Goal: Transaction & Acquisition: Book appointment/travel/reservation

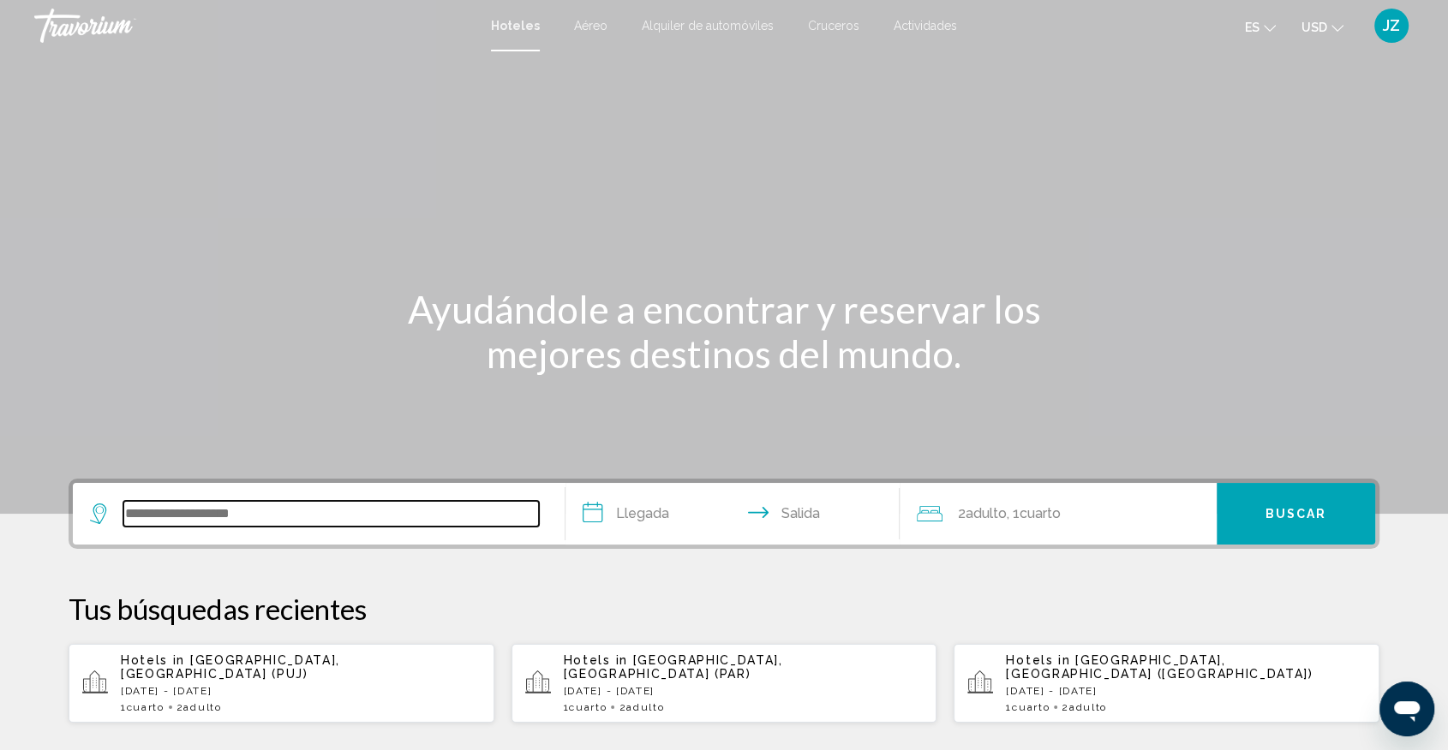
click at [329, 515] on input "Search widget" at bounding box center [330, 514] width 415 height 26
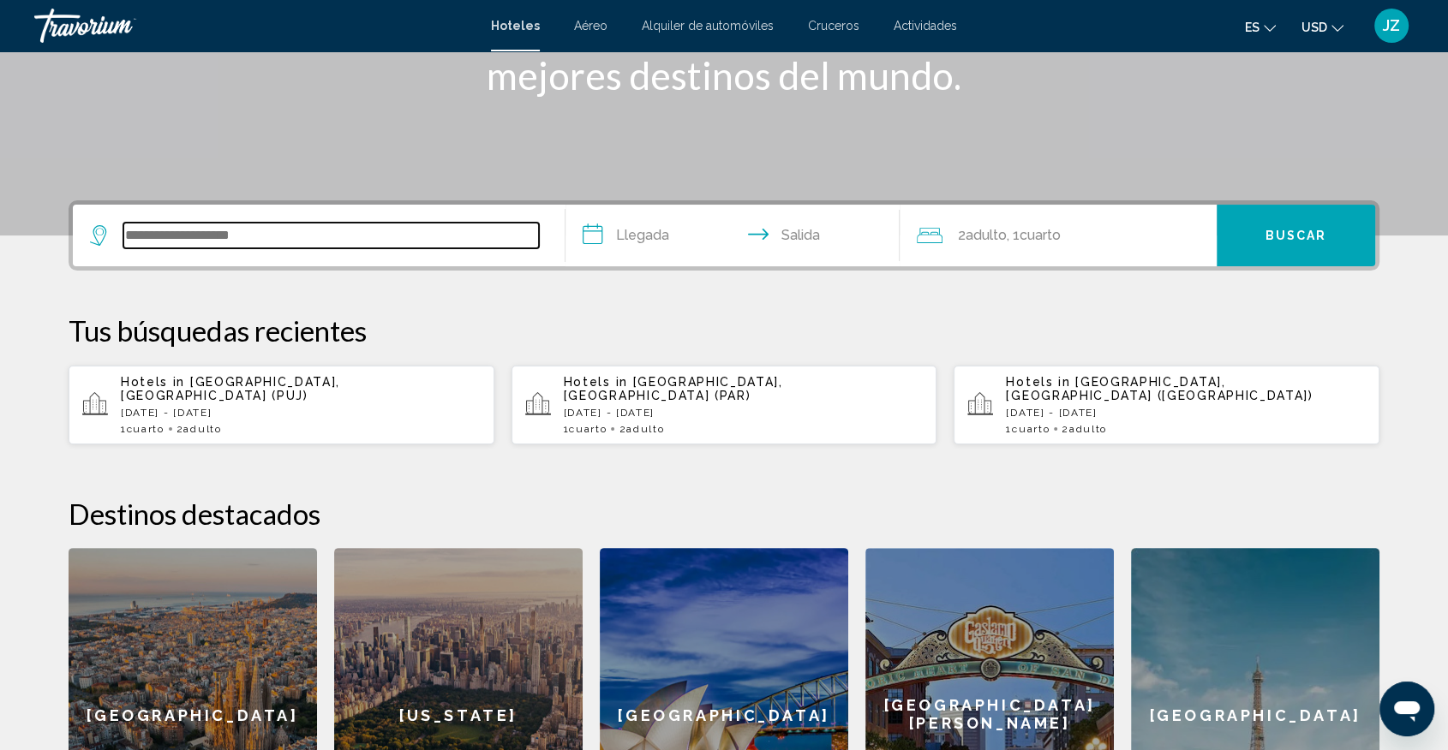
scroll to position [422, 0]
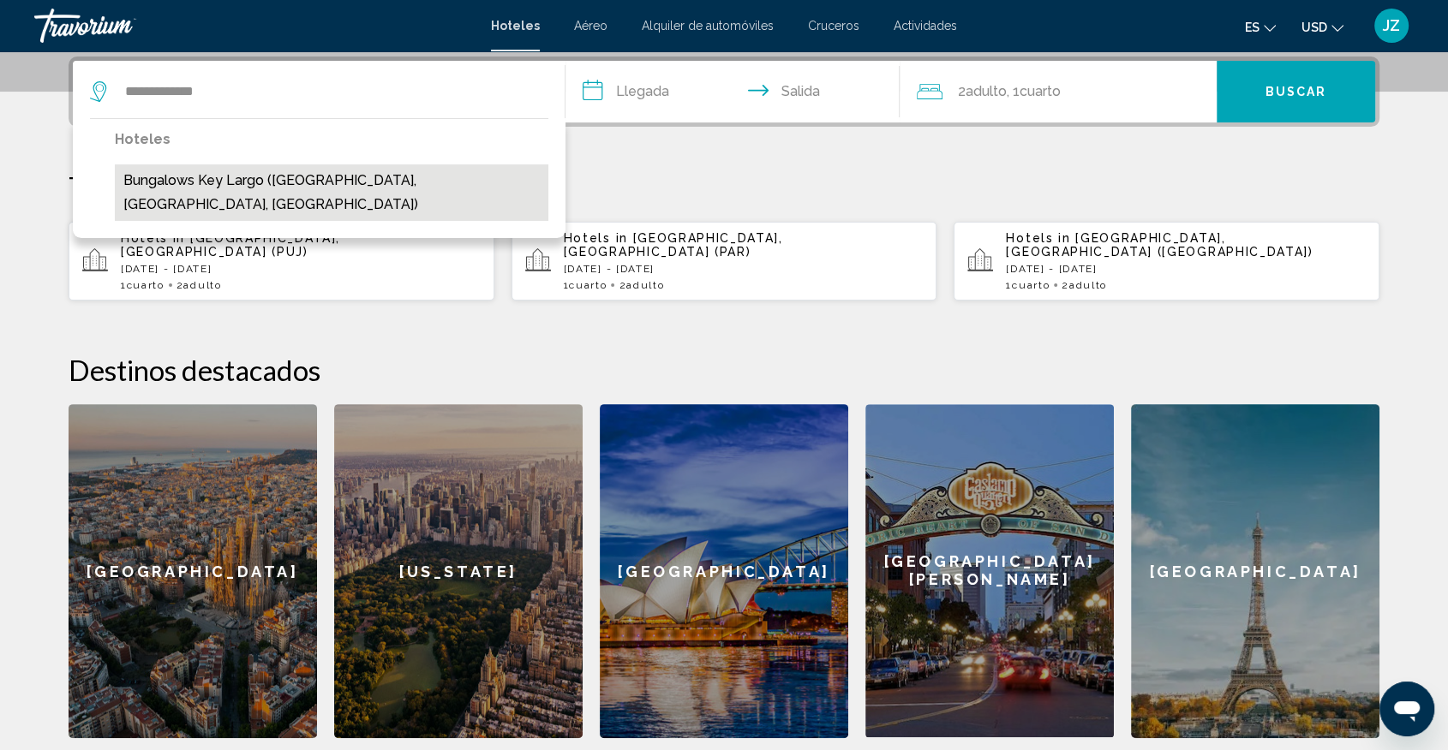
click at [349, 185] on button "Bungalows Key Largo ([GEOGRAPHIC_DATA], [GEOGRAPHIC_DATA], [GEOGRAPHIC_DATA])" at bounding box center [331, 192] width 433 height 57
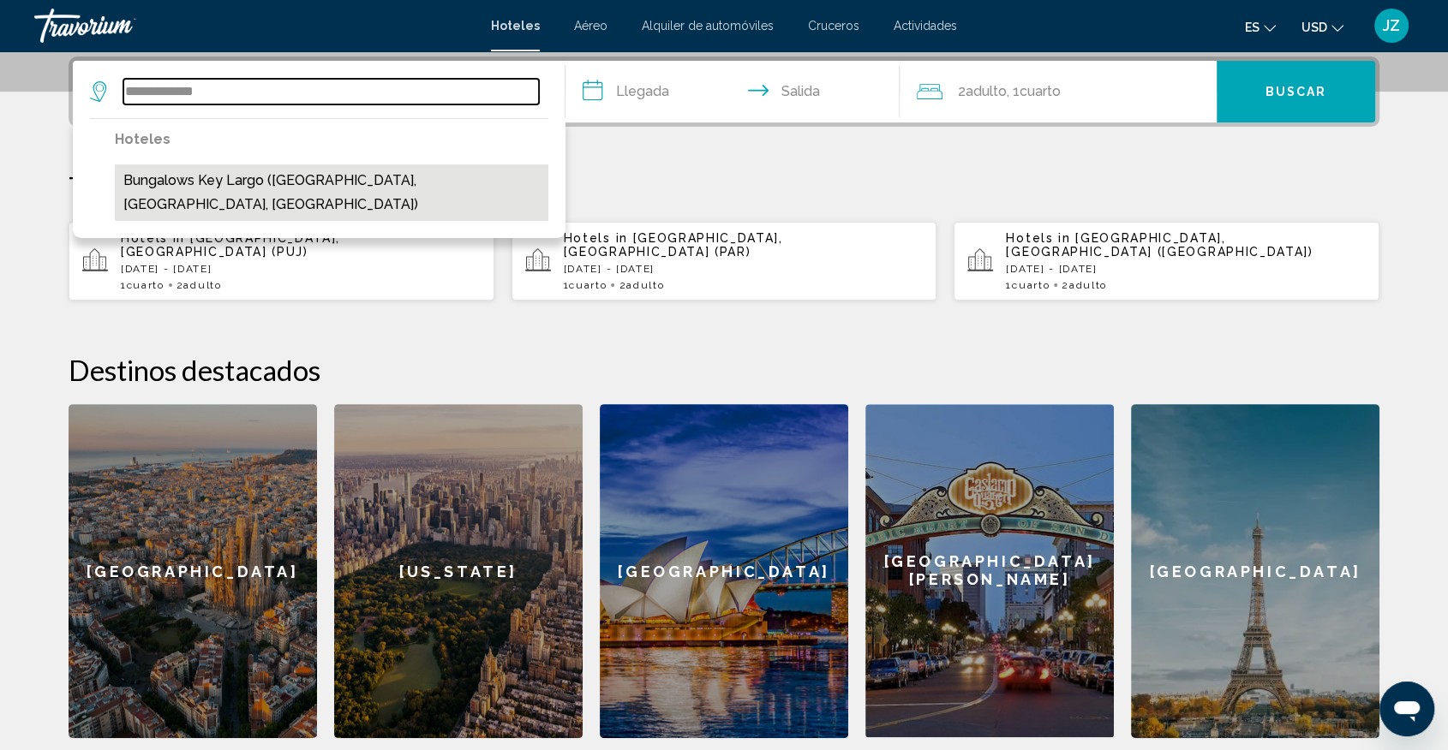
type input "**********"
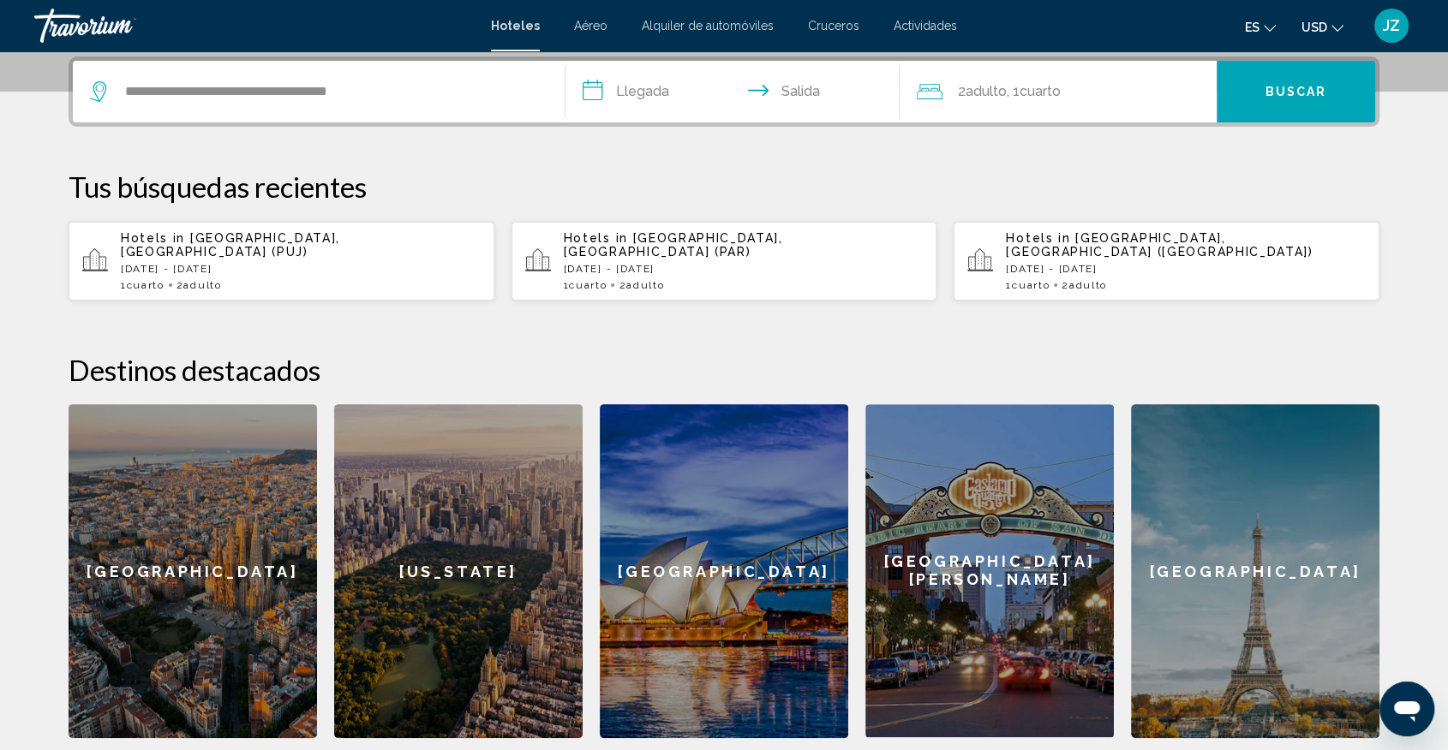
click at [658, 98] on input "**********" at bounding box center [735, 94] width 341 height 67
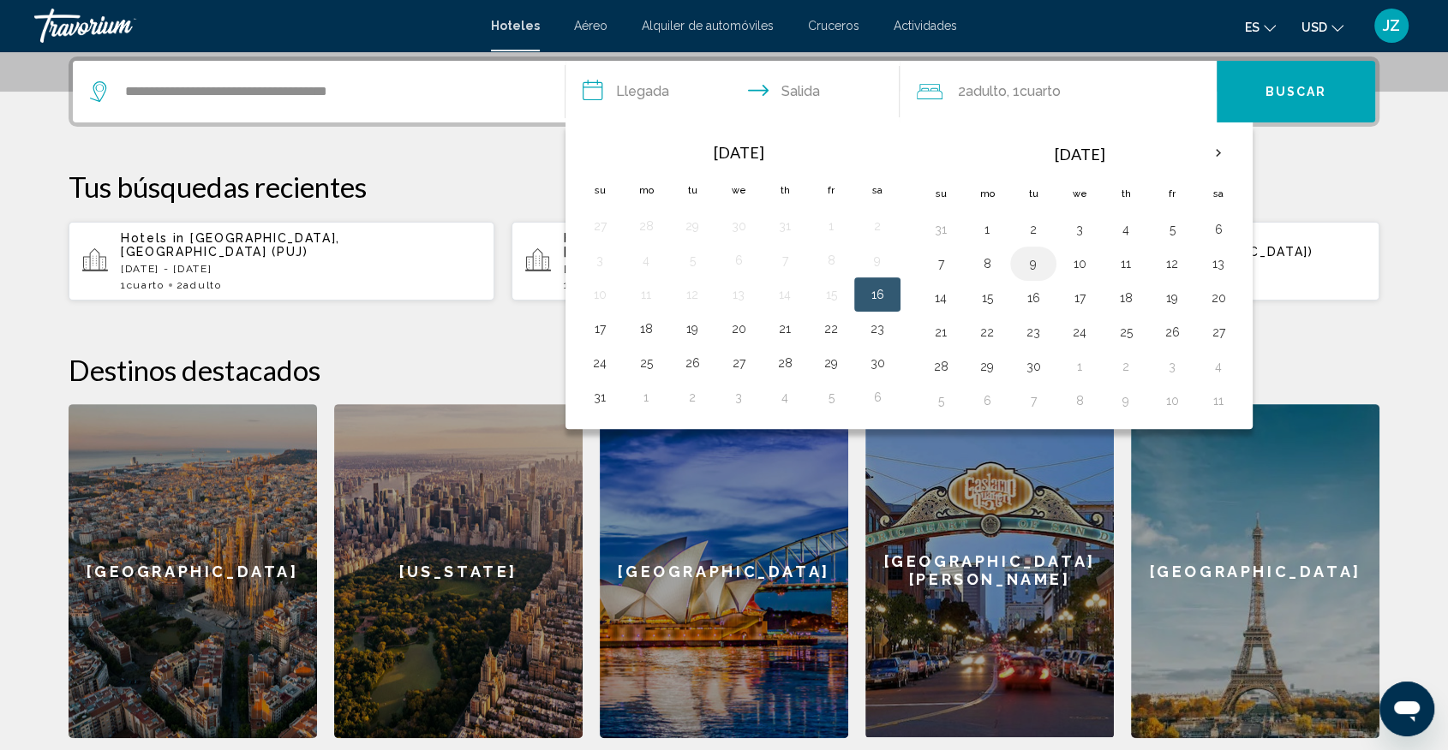
click at [1029, 266] on button "9" at bounding box center [1032, 264] width 27 height 24
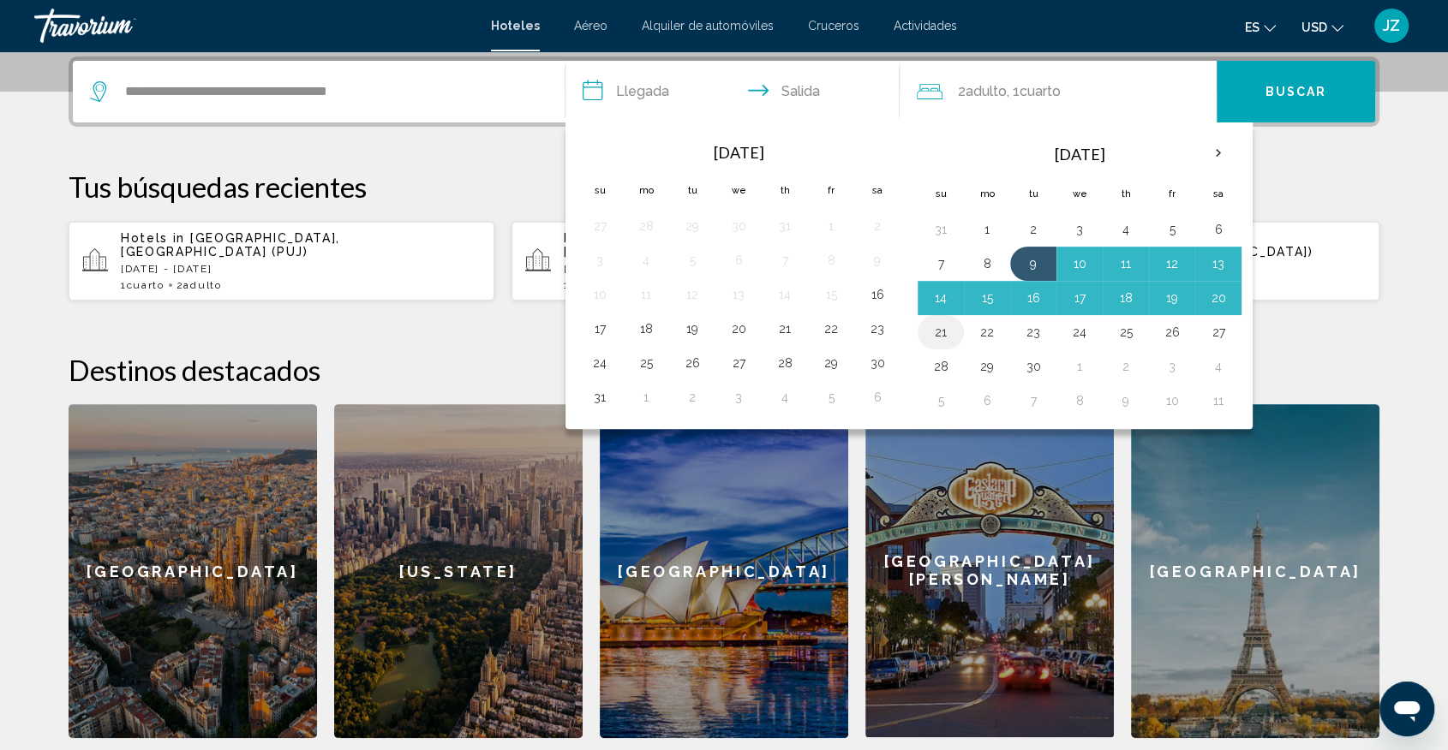
click at [946, 338] on button "21" at bounding box center [940, 332] width 27 height 24
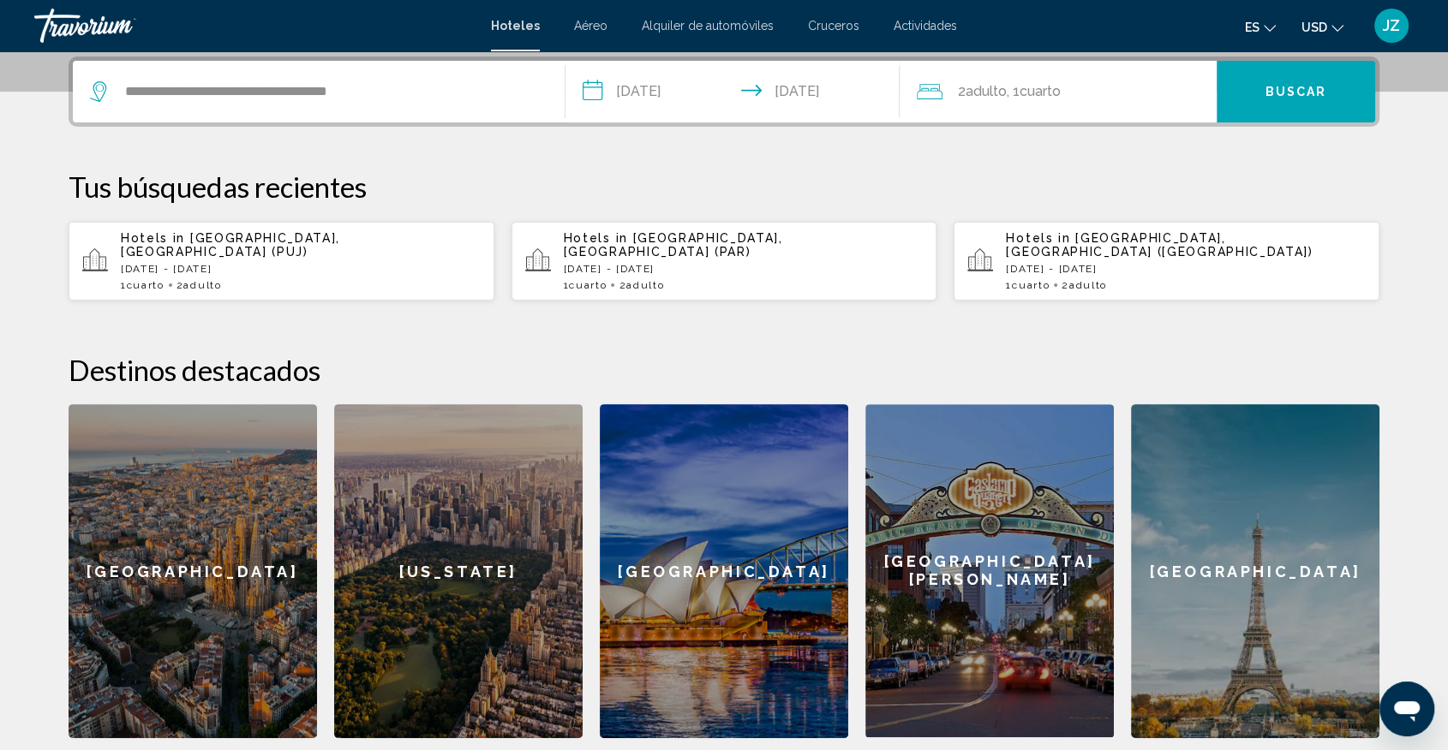
click at [665, 102] on input "**********" at bounding box center [735, 94] width 341 height 67
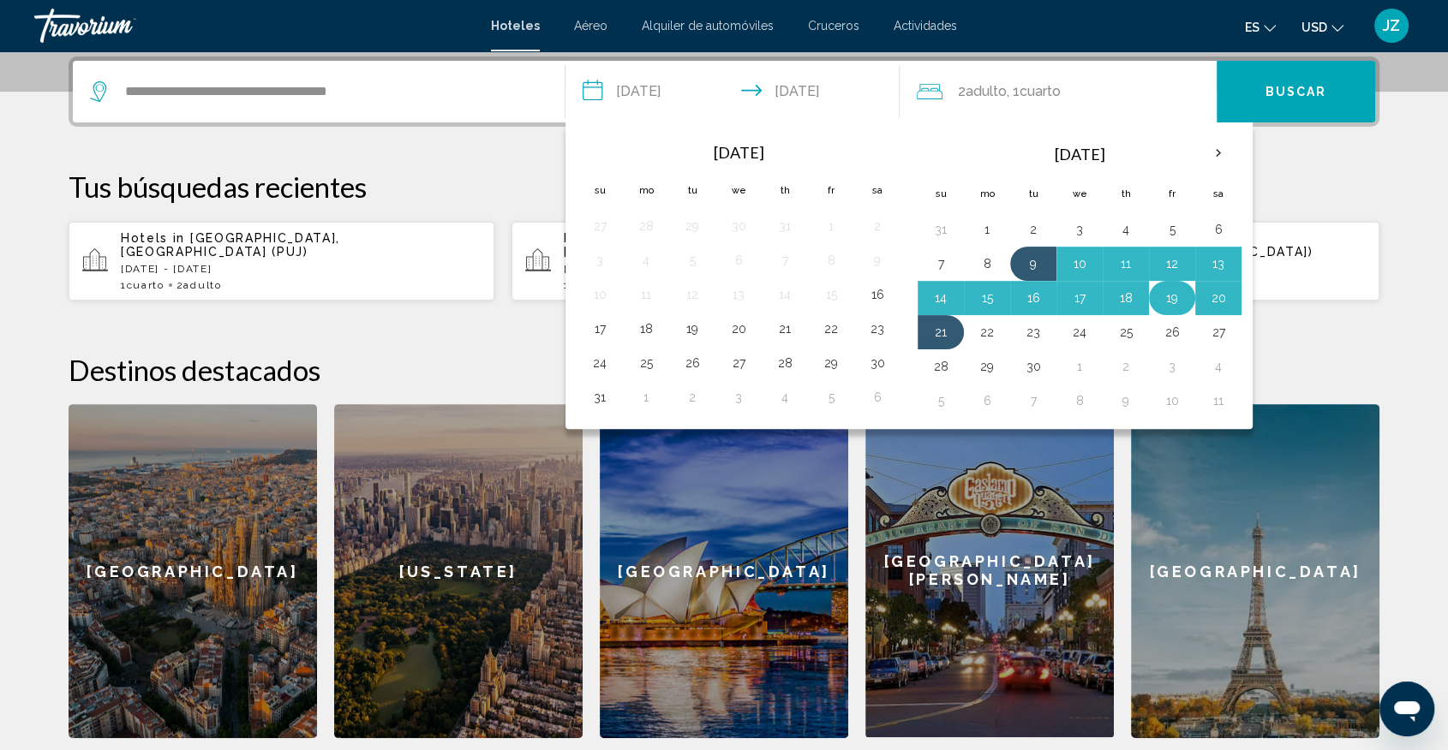
click at [1175, 286] on button "19" at bounding box center [1171, 298] width 27 height 24
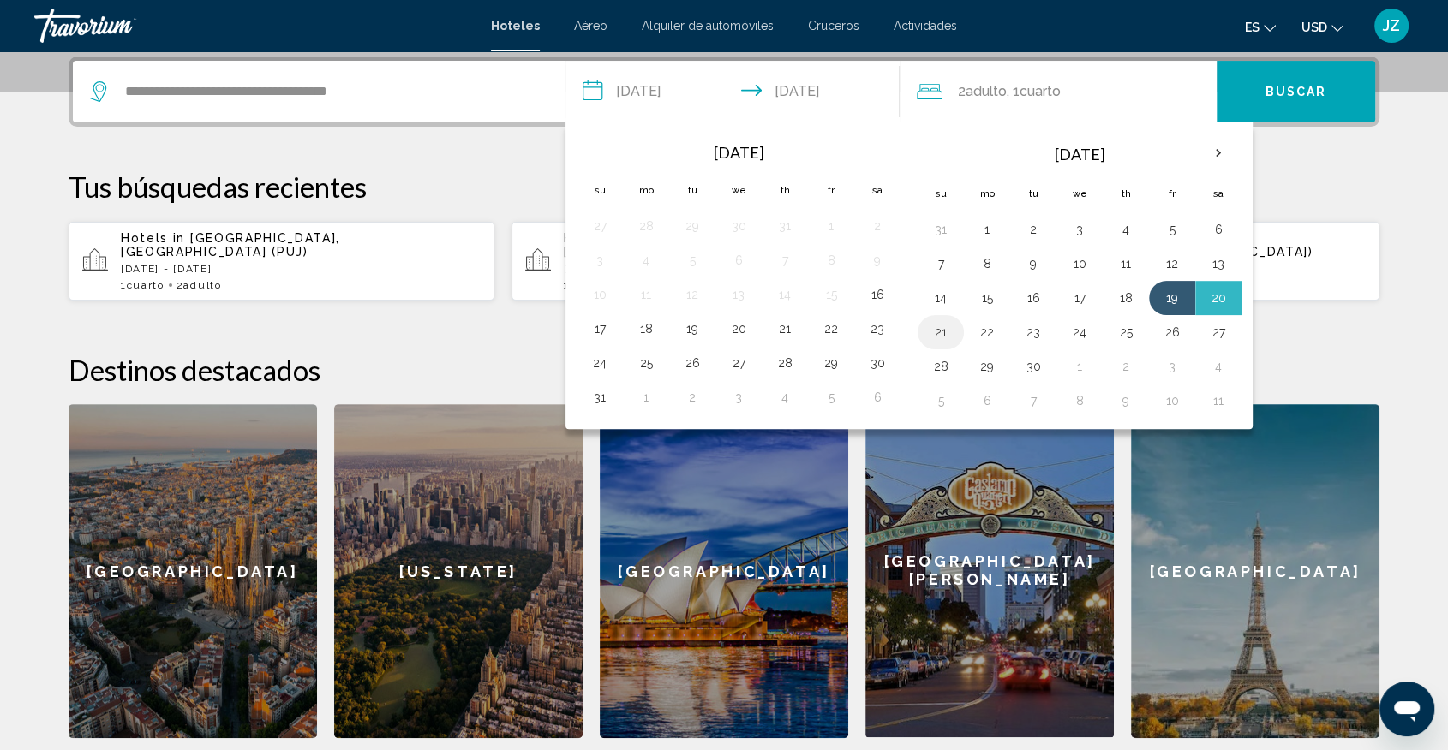
click at [927, 328] on button "21" at bounding box center [940, 332] width 27 height 24
type input "**********"
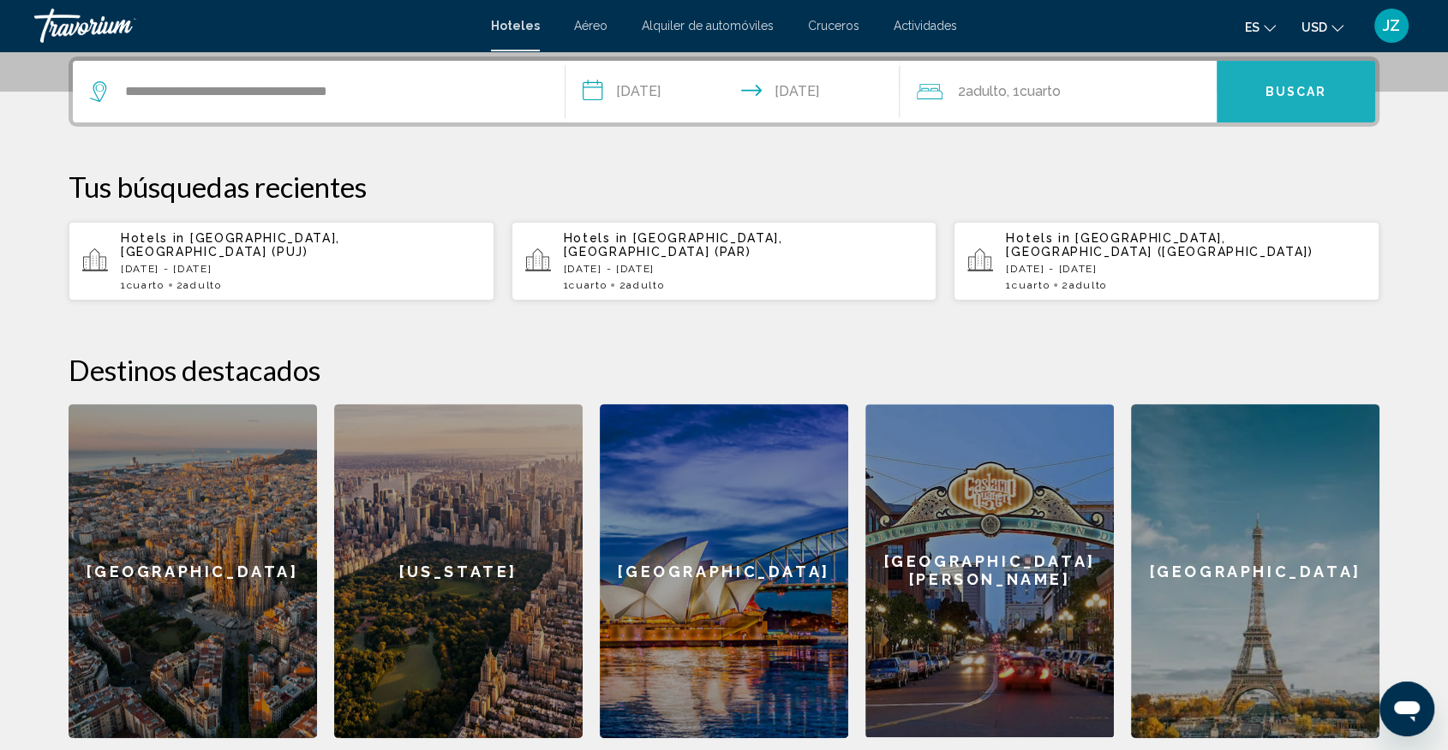
click at [1239, 93] on button "Buscar" at bounding box center [1295, 92] width 158 height 62
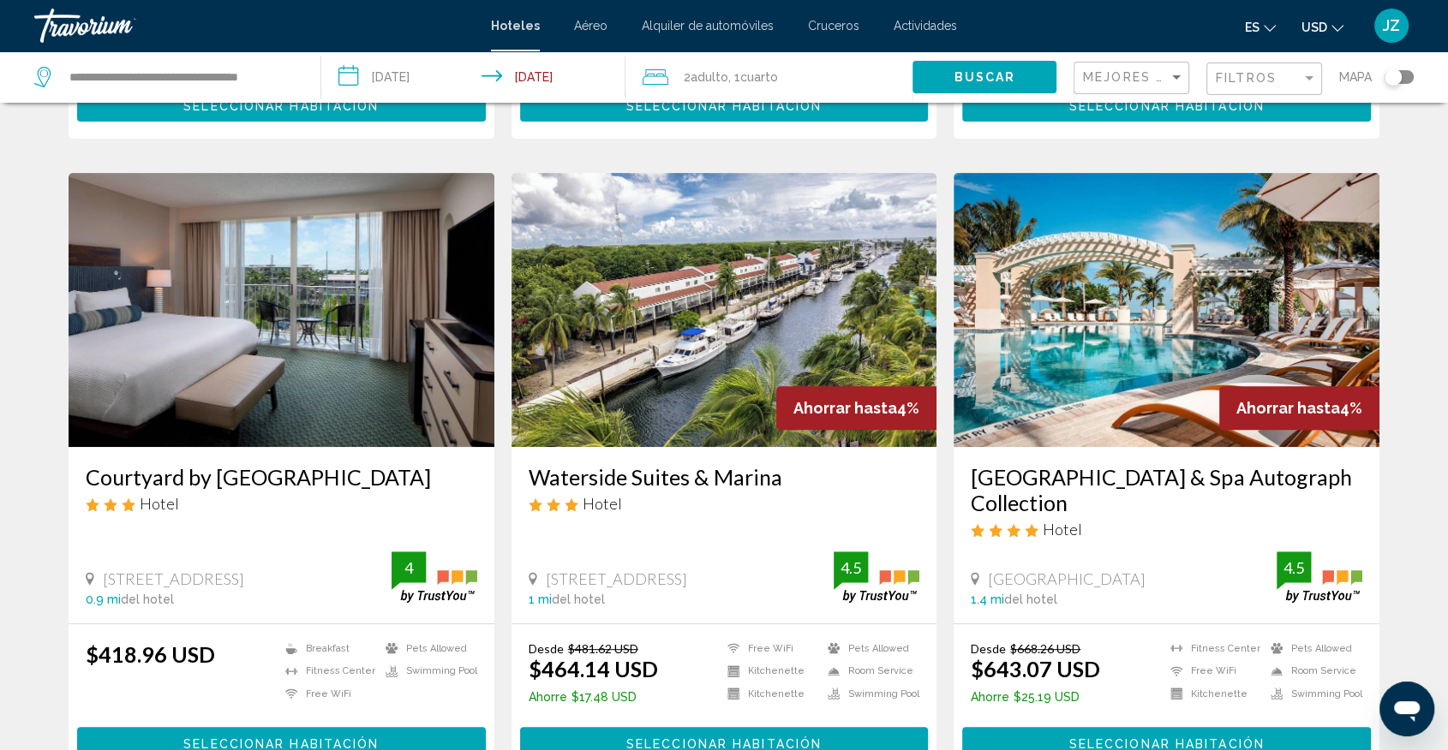
scroll to position [627, 0]
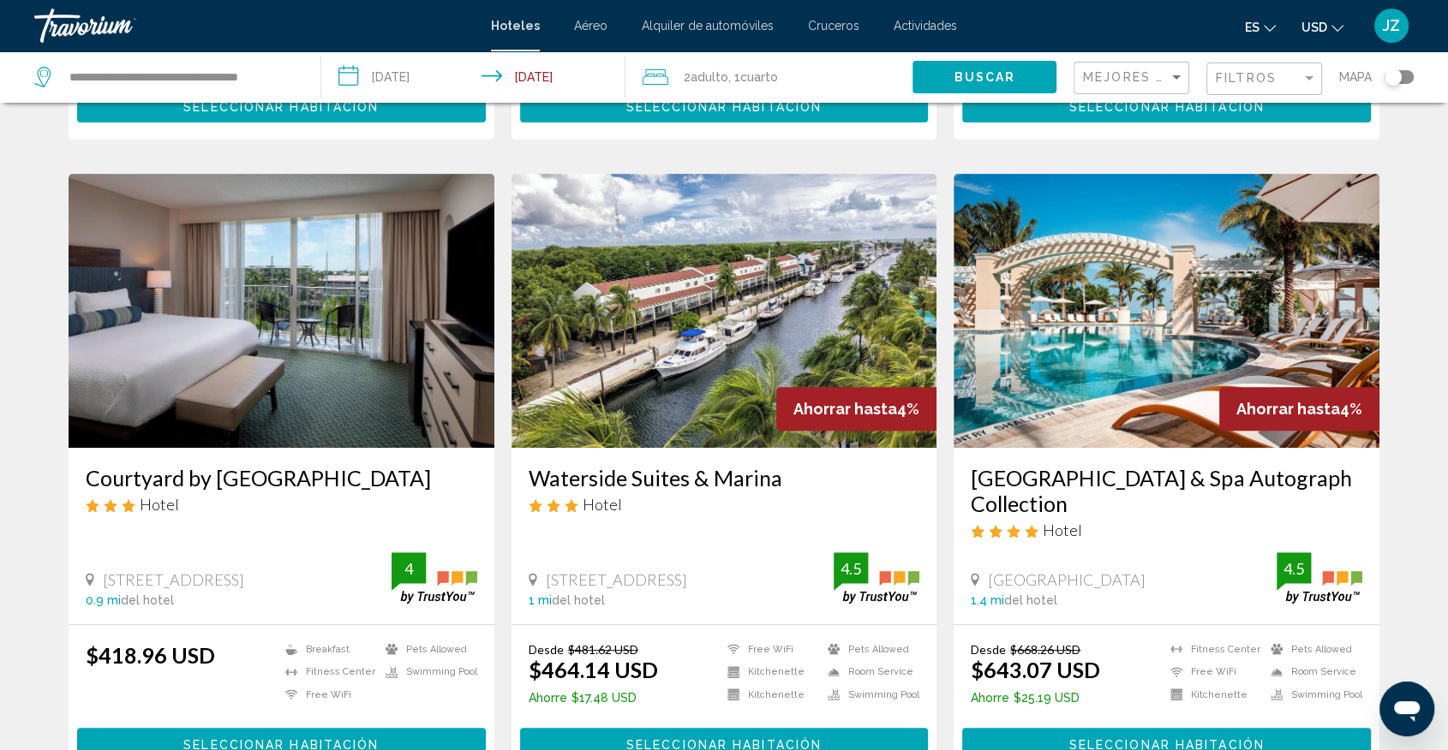
click at [1110, 313] on img "Main content" at bounding box center [1166, 311] width 426 height 274
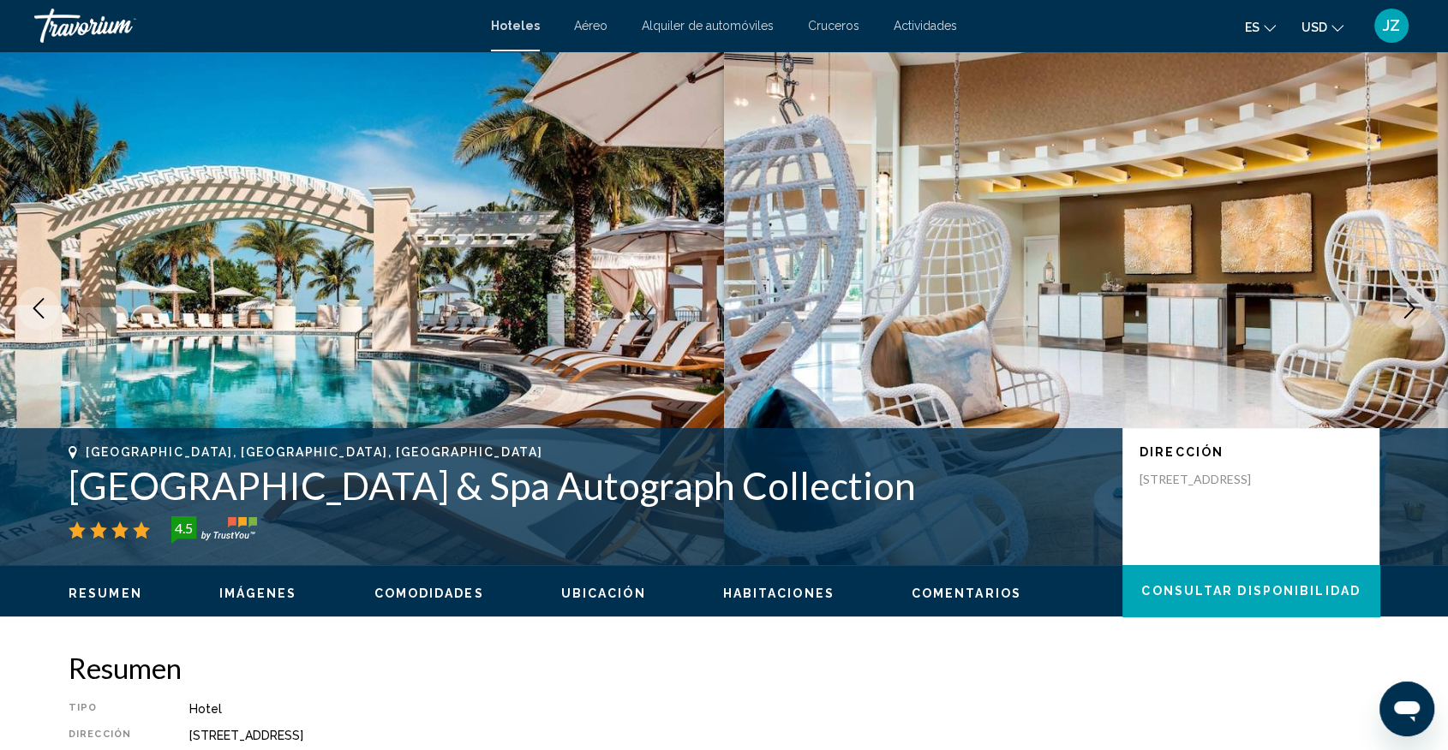
click at [1324, 344] on img "Main content" at bounding box center [1086, 308] width 724 height 514
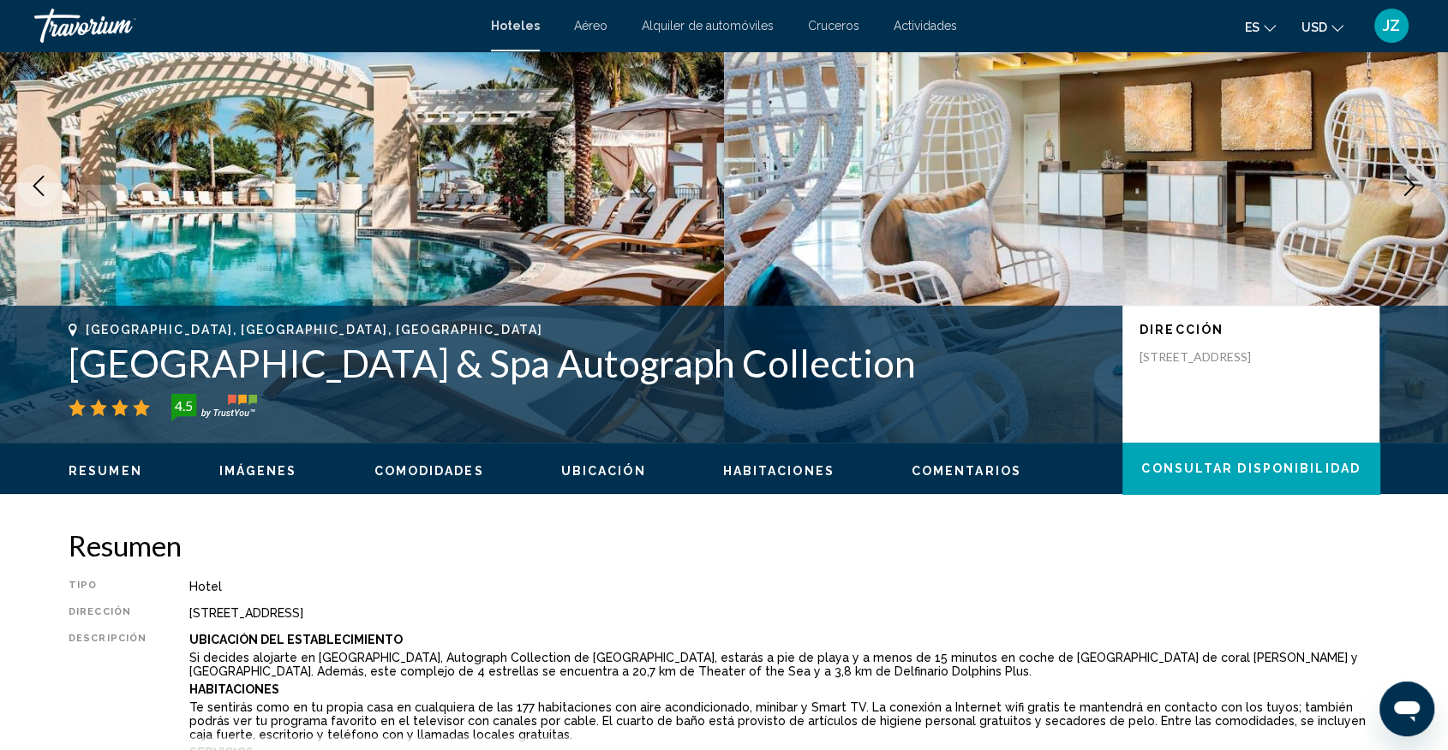
scroll to position [120, 0]
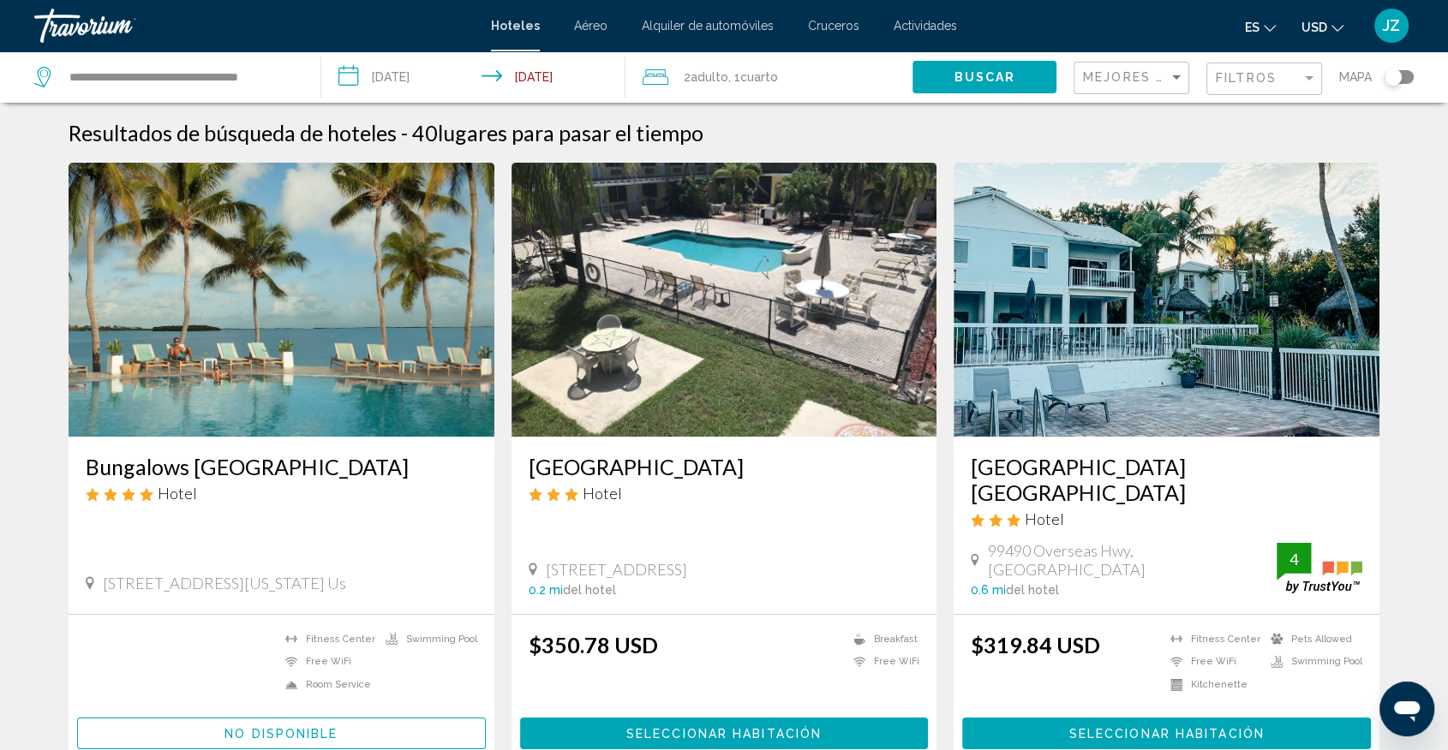
scroll to position [103, 0]
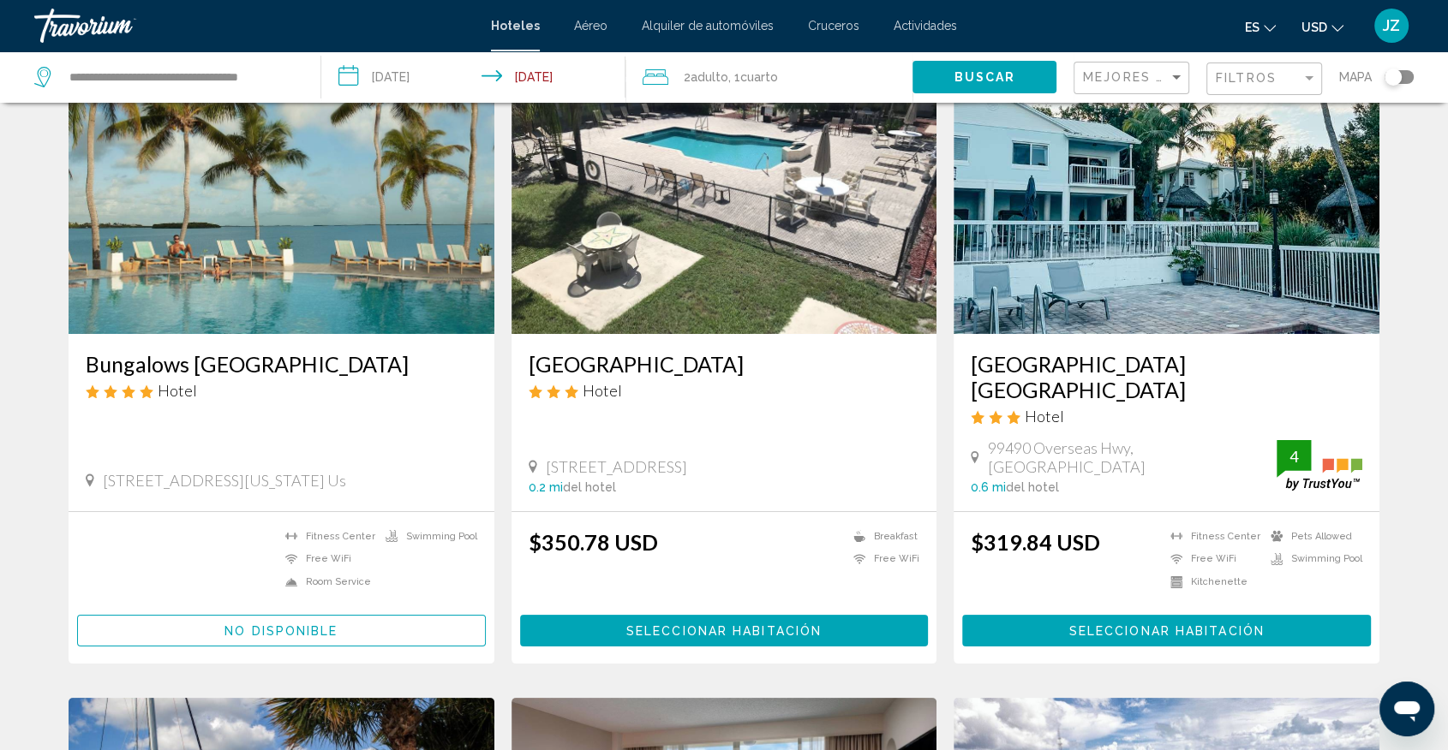
click at [248, 625] on span "No disponible" at bounding box center [280, 632] width 113 height 14
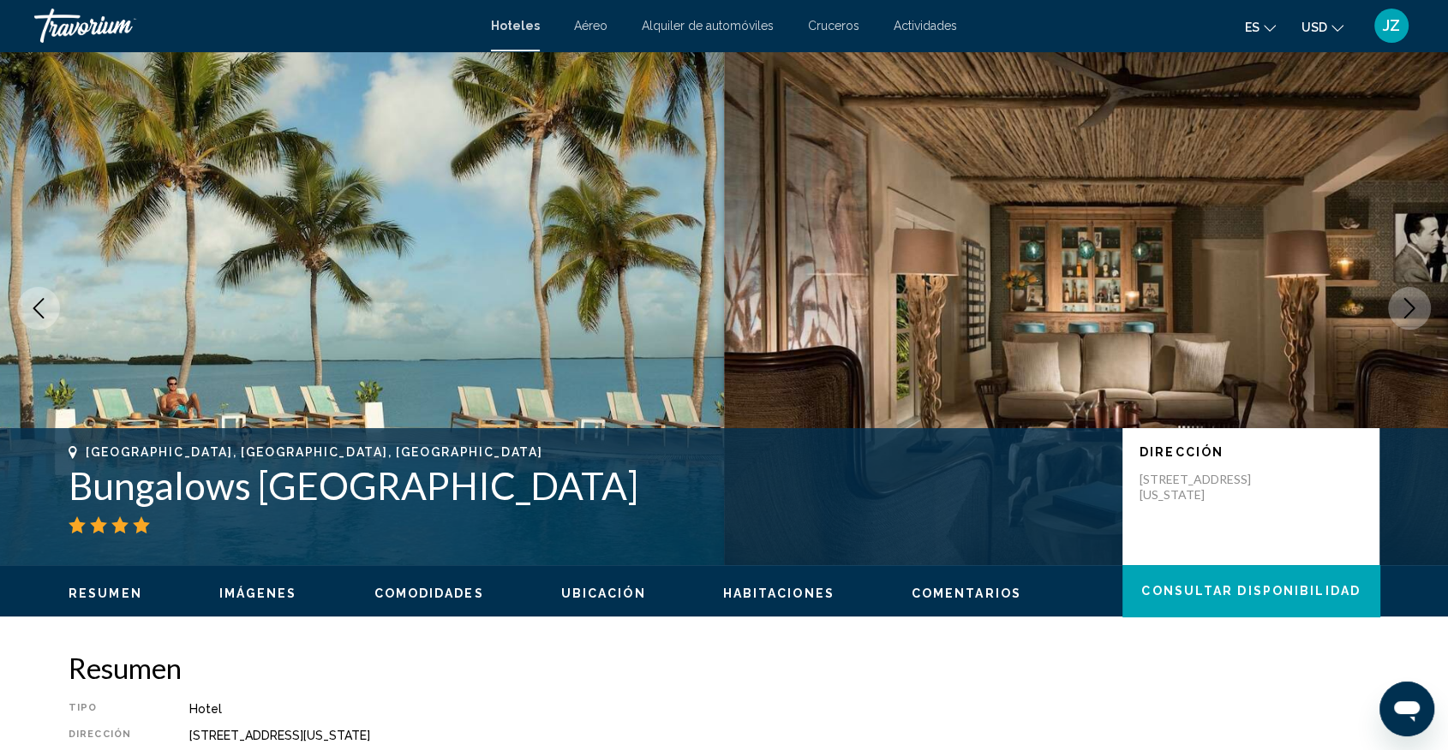
click at [1407, 309] on icon "Next image" at bounding box center [1409, 308] width 21 height 21
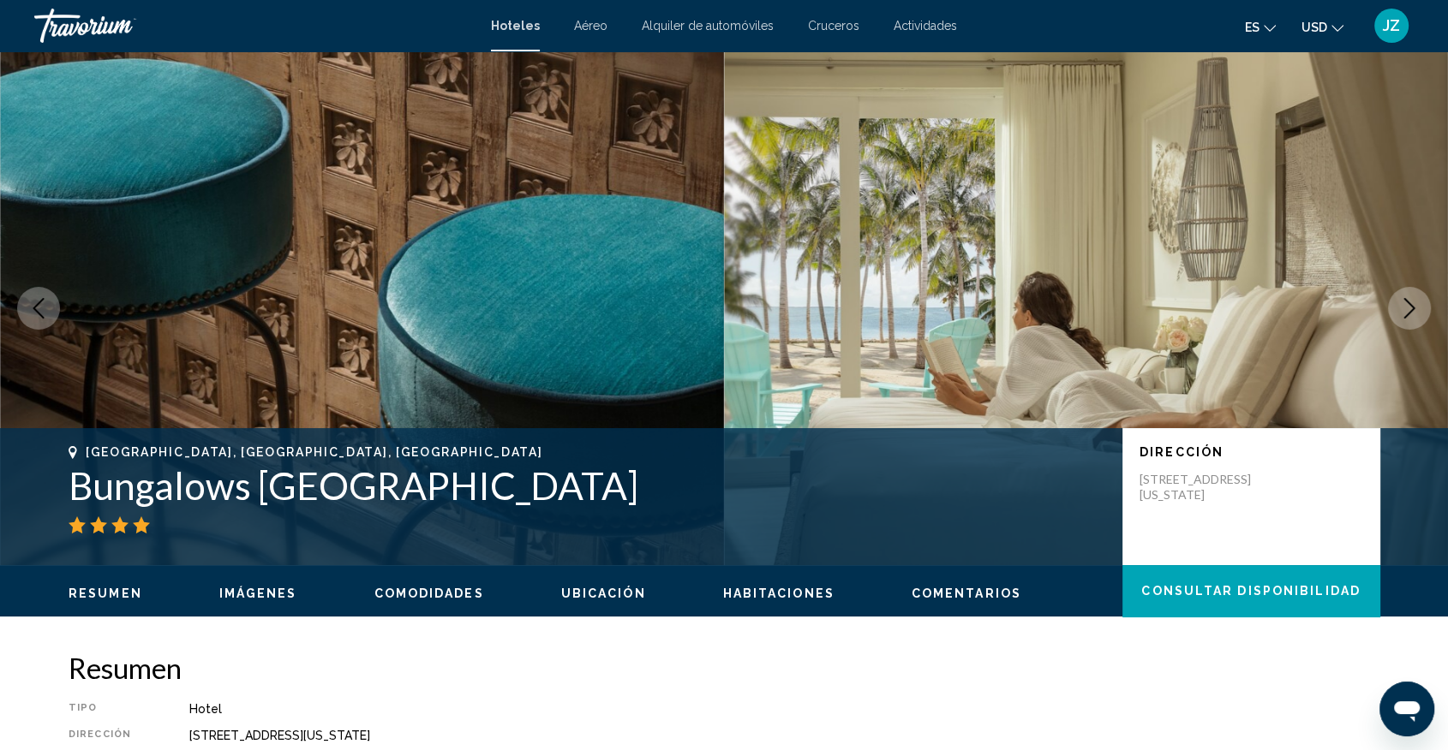
click at [1407, 309] on icon "Next image" at bounding box center [1409, 308] width 21 height 21
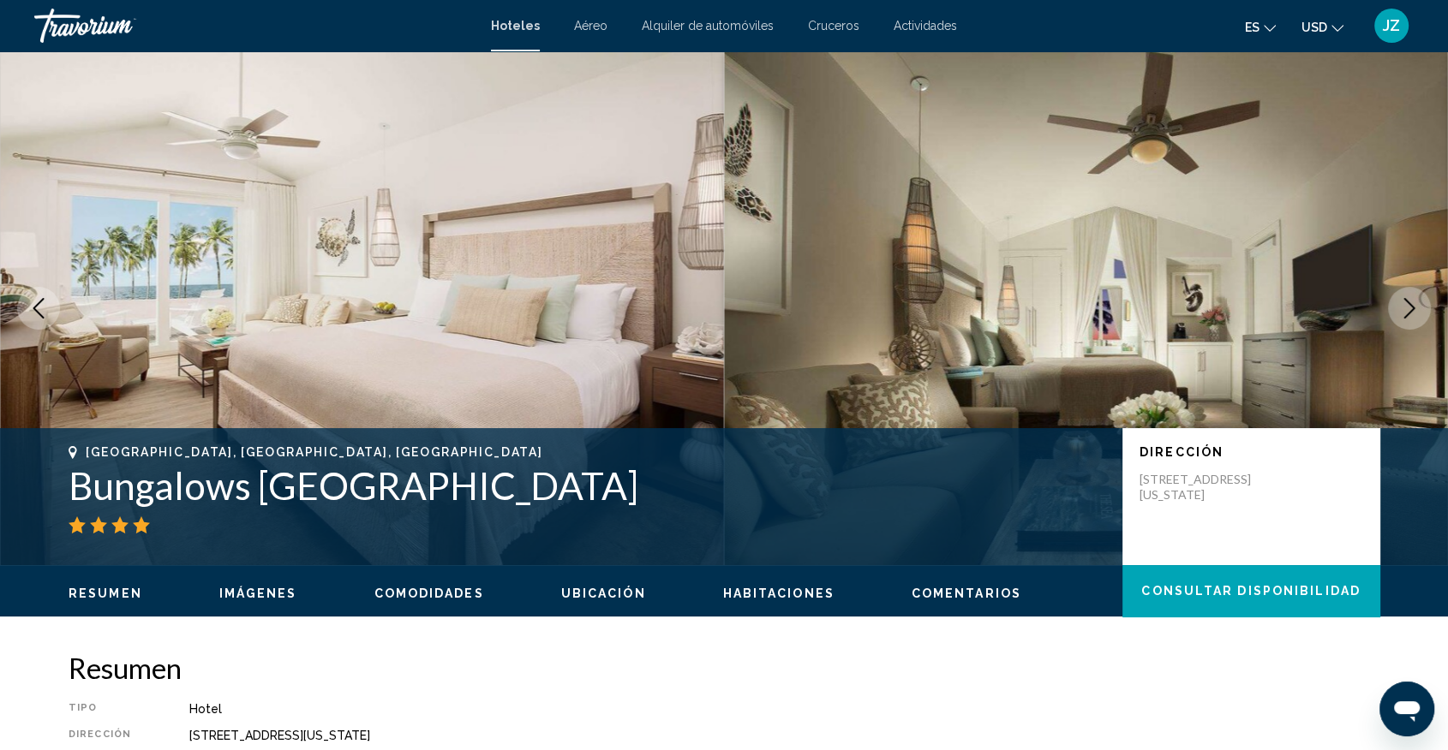
click at [1407, 309] on icon "Next image" at bounding box center [1409, 308] width 21 height 21
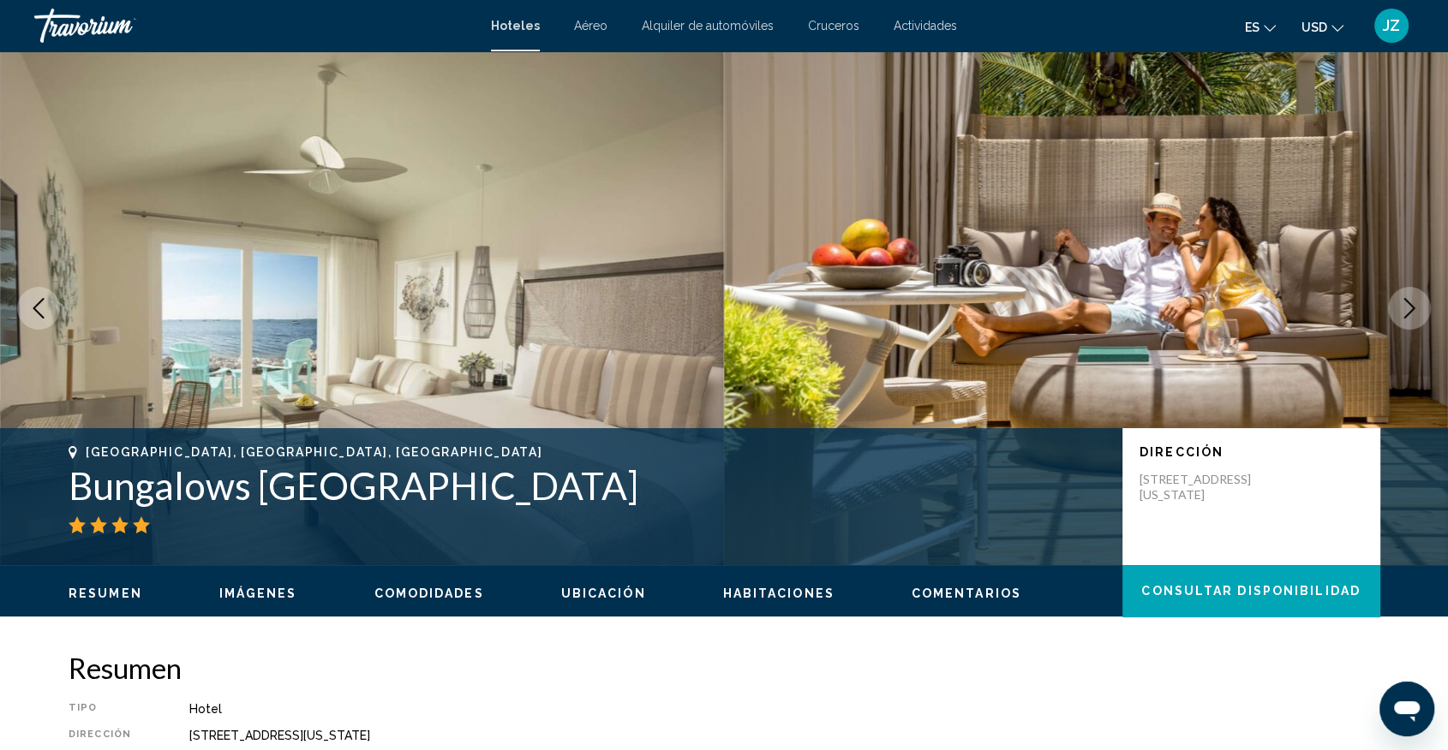
click at [1407, 309] on icon "Next image" at bounding box center [1409, 308] width 21 height 21
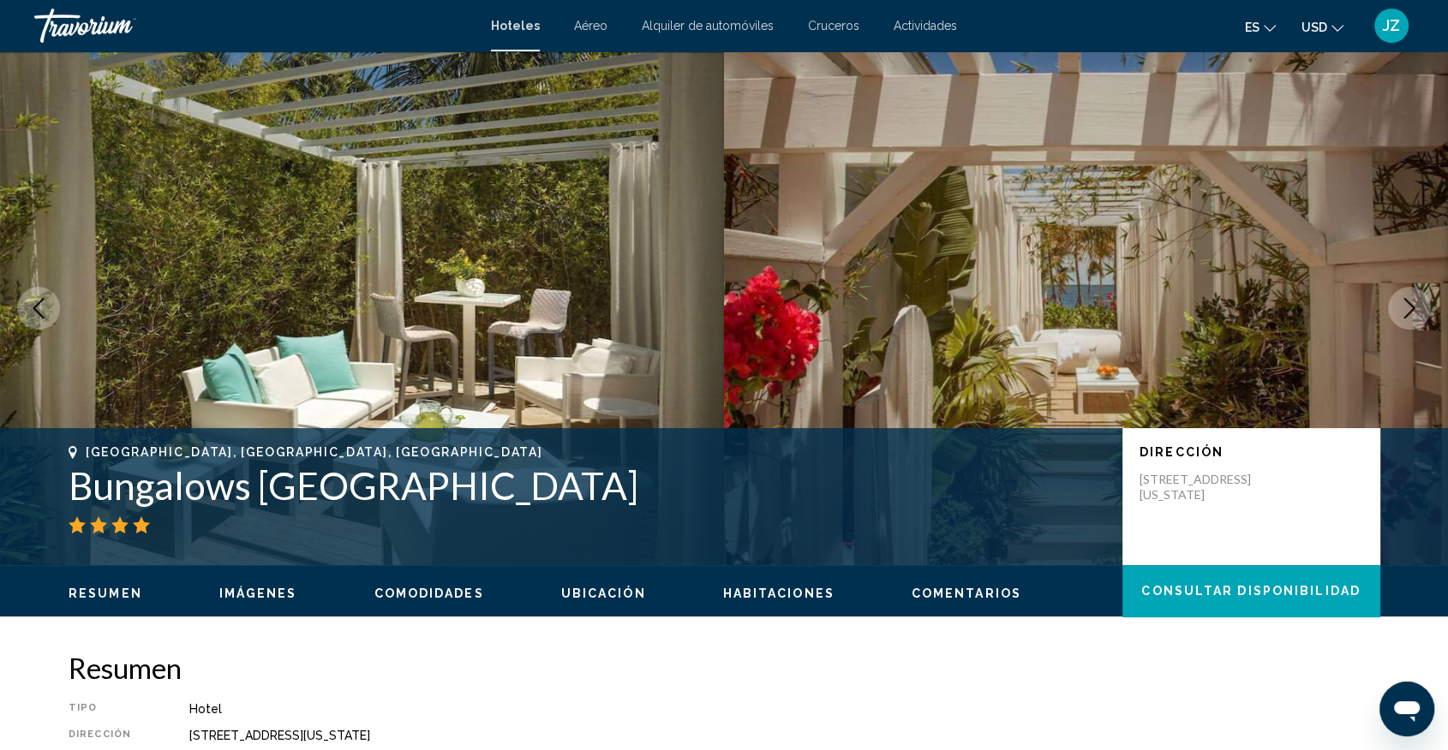
click at [1407, 309] on icon "Next image" at bounding box center [1409, 308] width 21 height 21
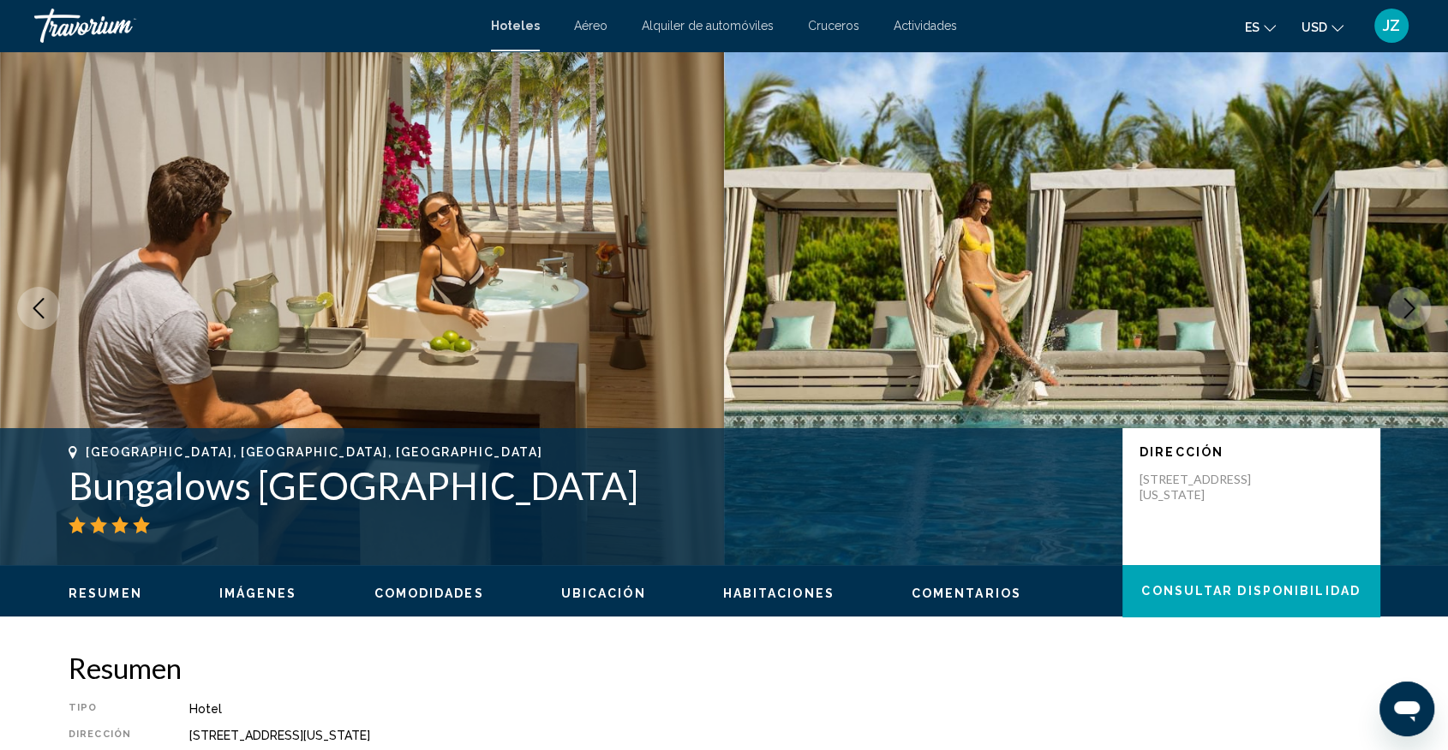
click at [1407, 309] on icon "Next image" at bounding box center [1409, 308] width 21 height 21
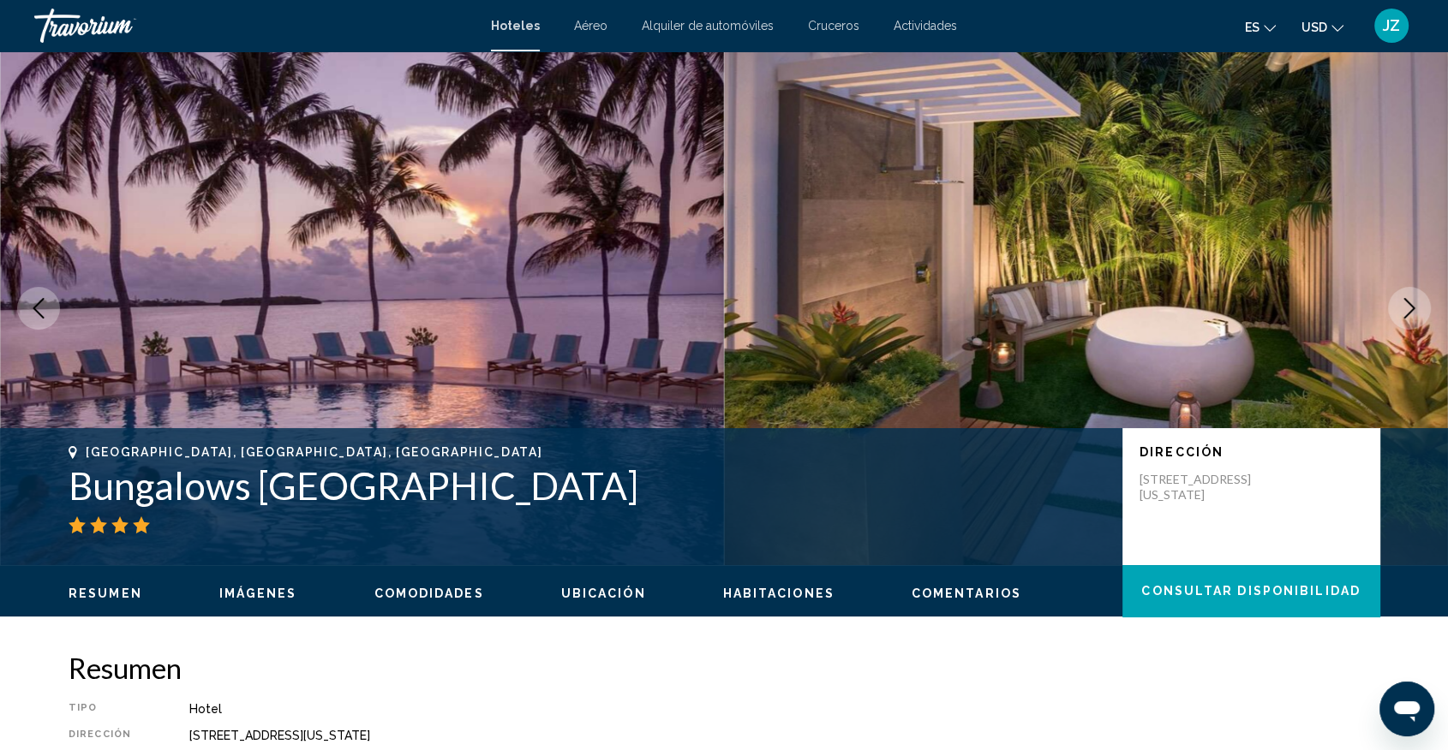
click at [1407, 309] on icon "Next image" at bounding box center [1409, 308] width 21 height 21
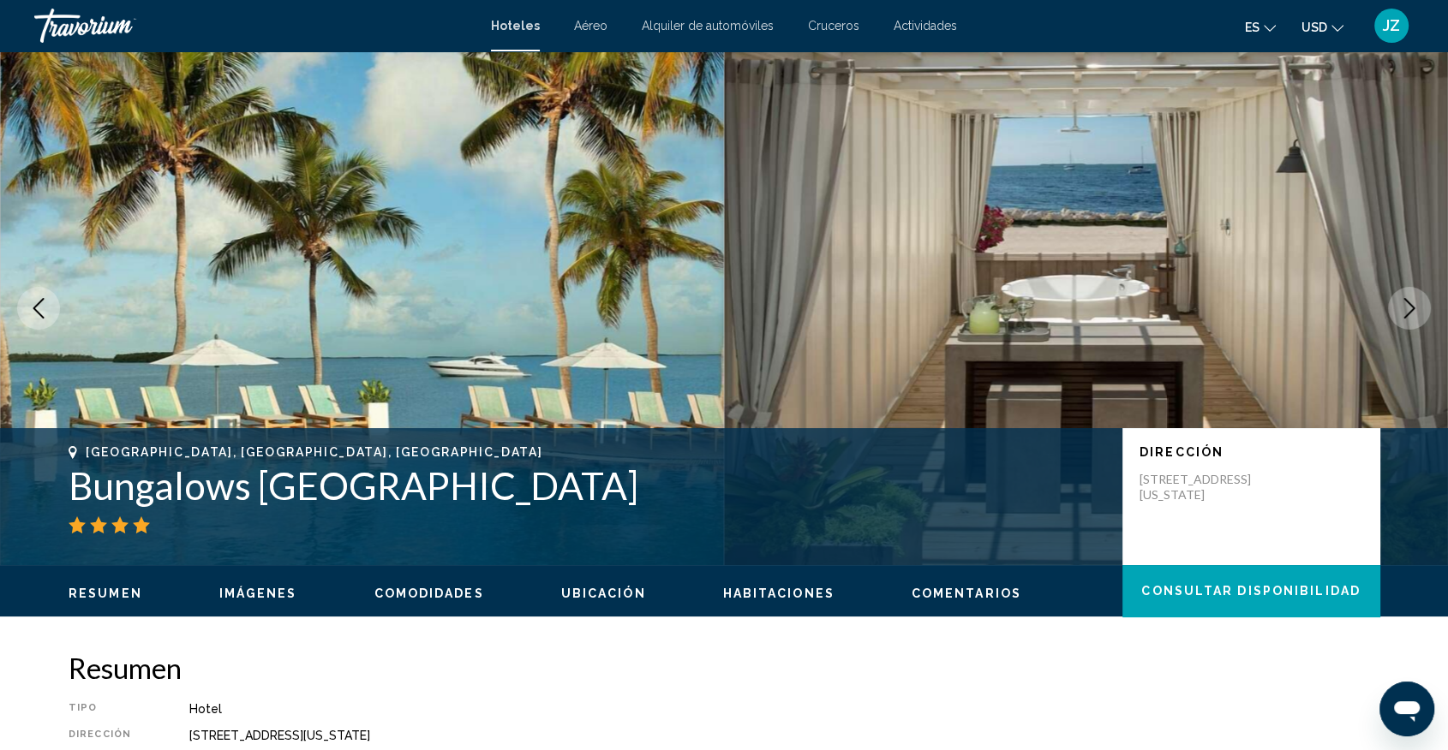
click at [1407, 309] on icon "Next image" at bounding box center [1409, 308] width 21 height 21
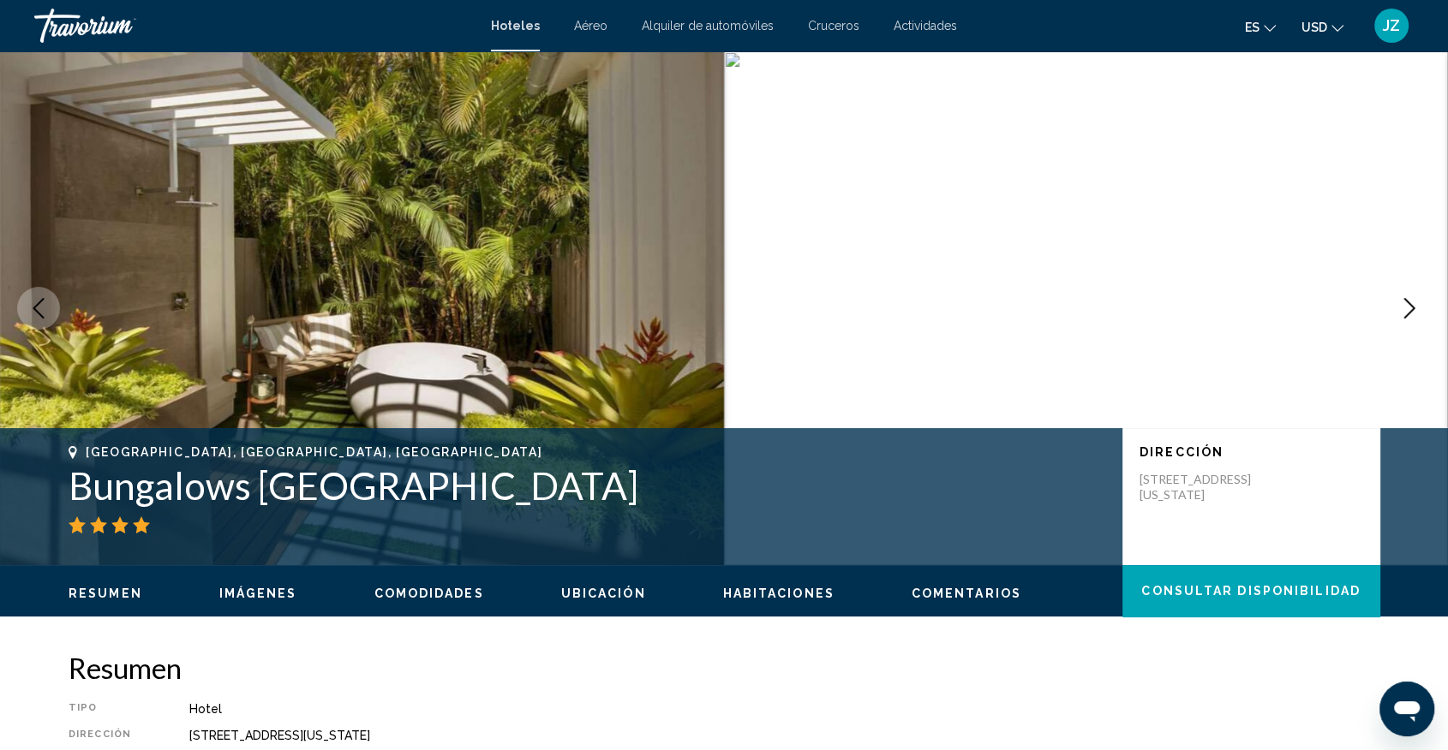
click at [1407, 309] on icon "Next image" at bounding box center [1409, 308] width 21 height 21
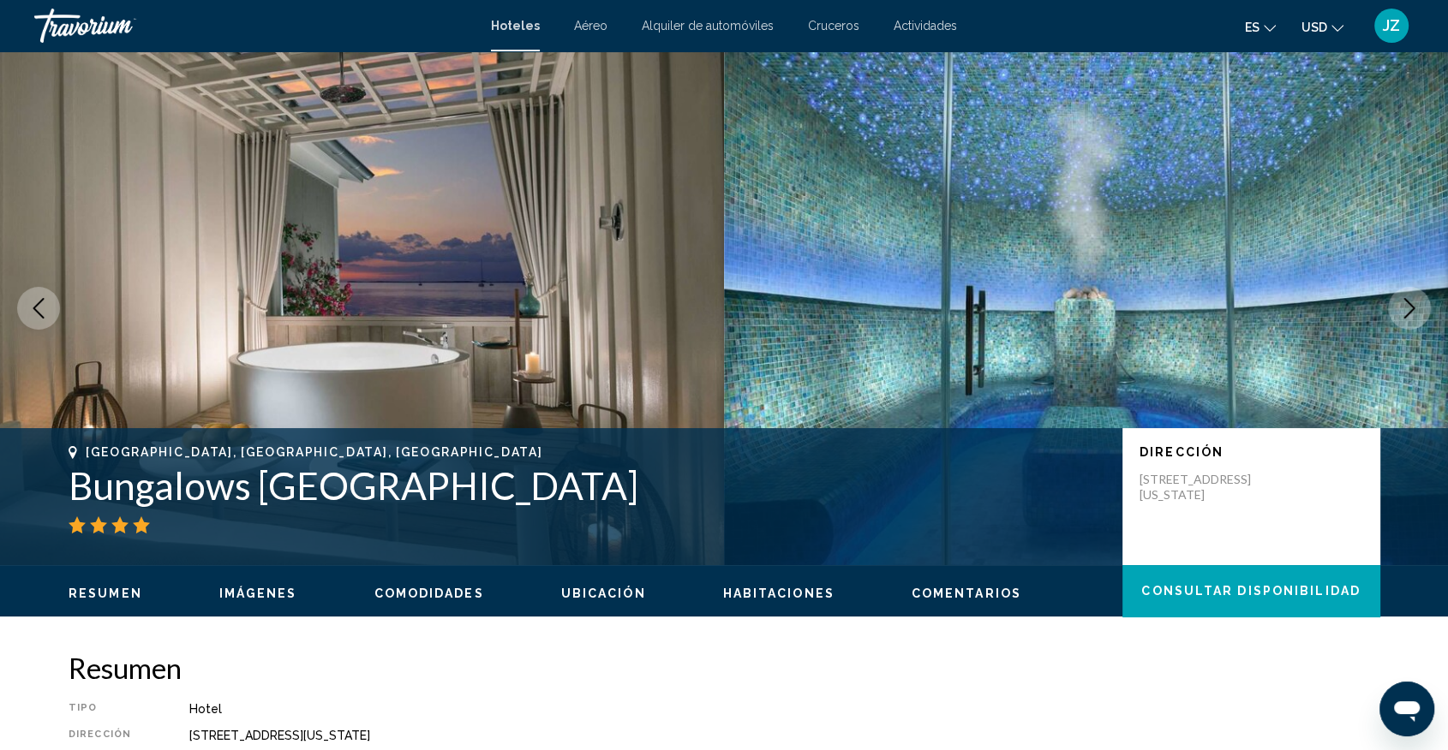
click at [1407, 309] on icon "Next image" at bounding box center [1409, 308] width 21 height 21
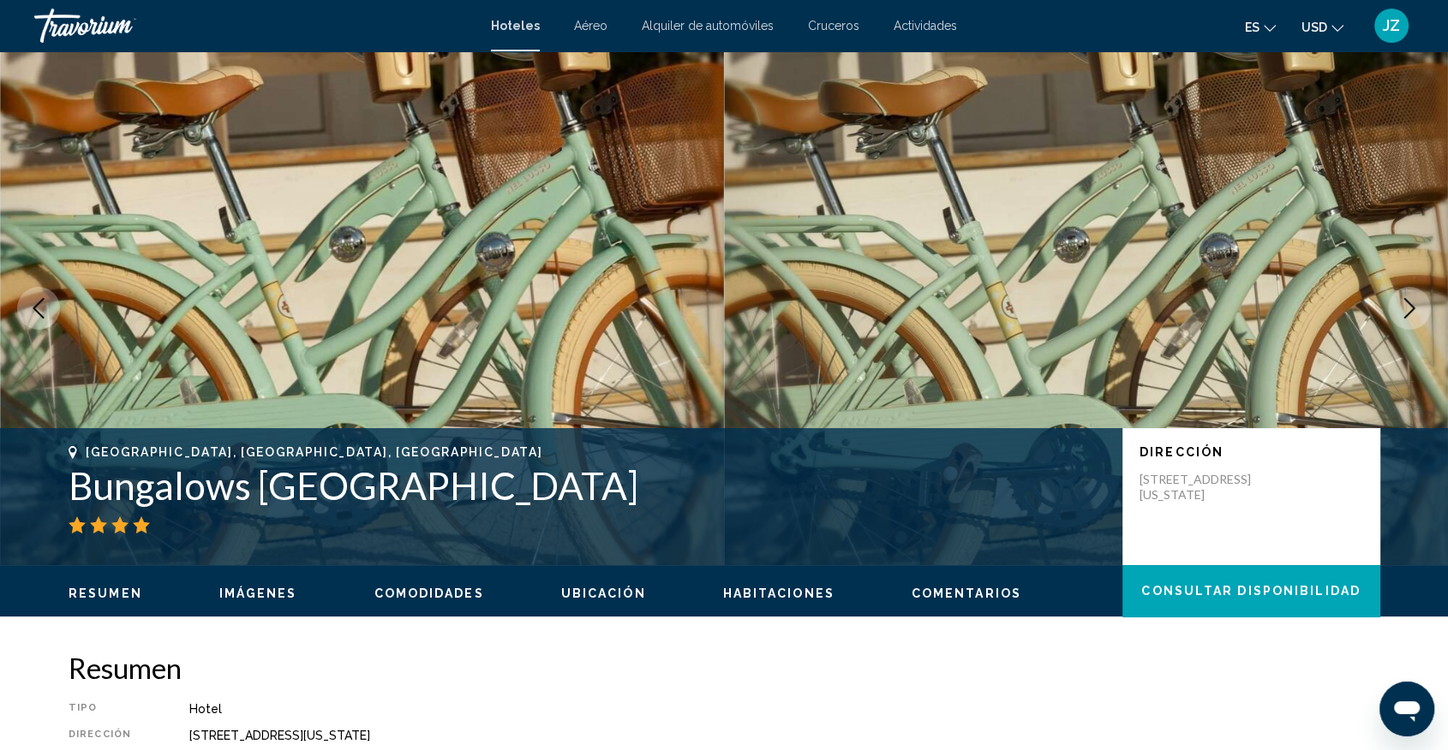
click at [1407, 309] on icon "Next image" at bounding box center [1409, 308] width 21 height 21
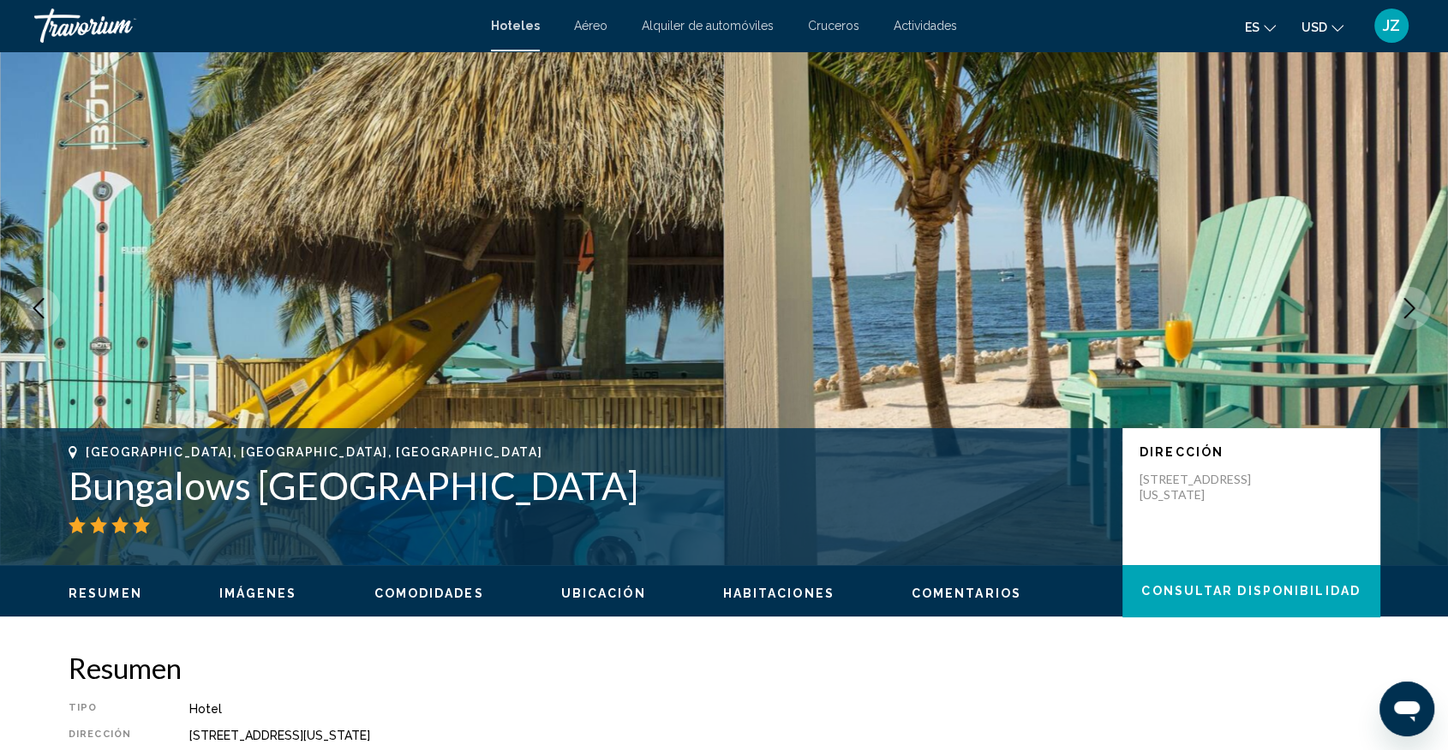
click at [1407, 309] on icon "Next image" at bounding box center [1409, 308] width 21 height 21
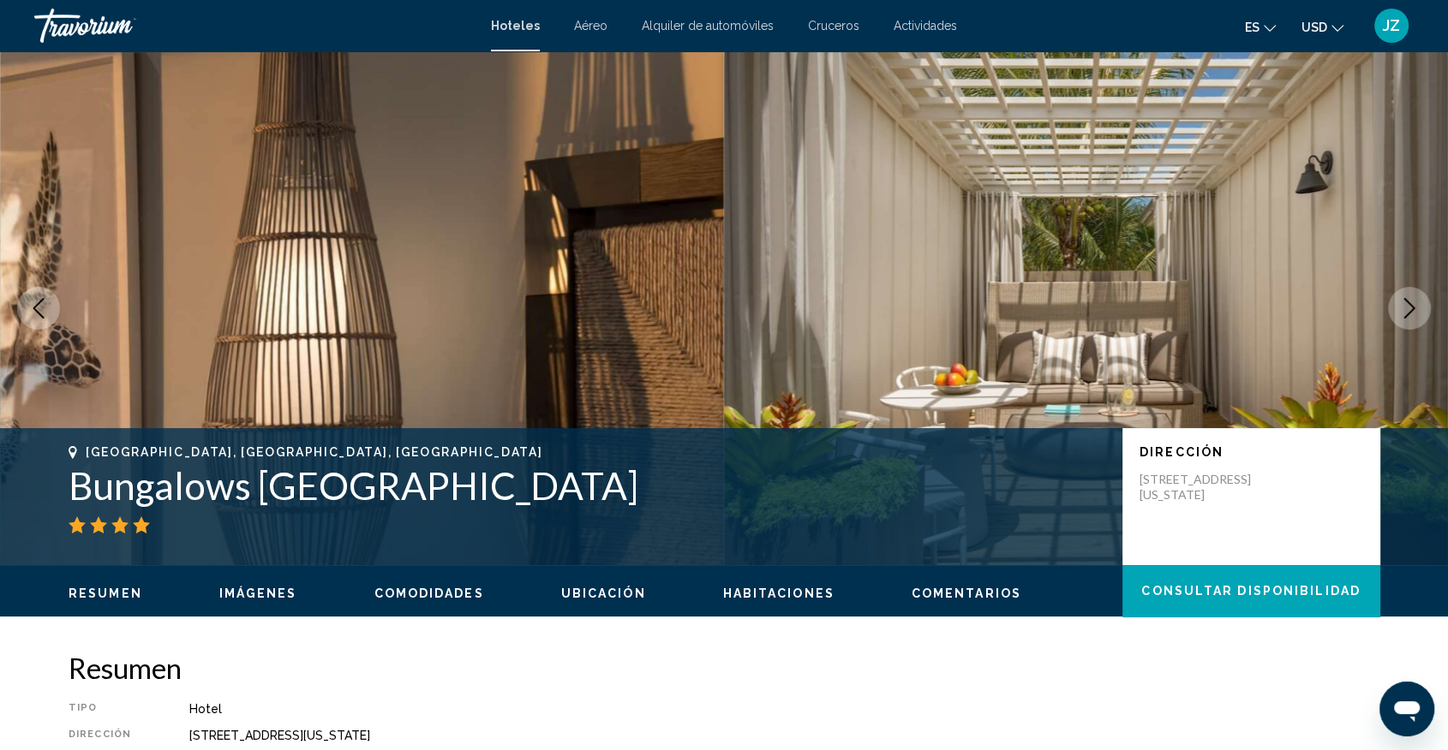
click at [1407, 309] on icon "Next image" at bounding box center [1409, 308] width 21 height 21
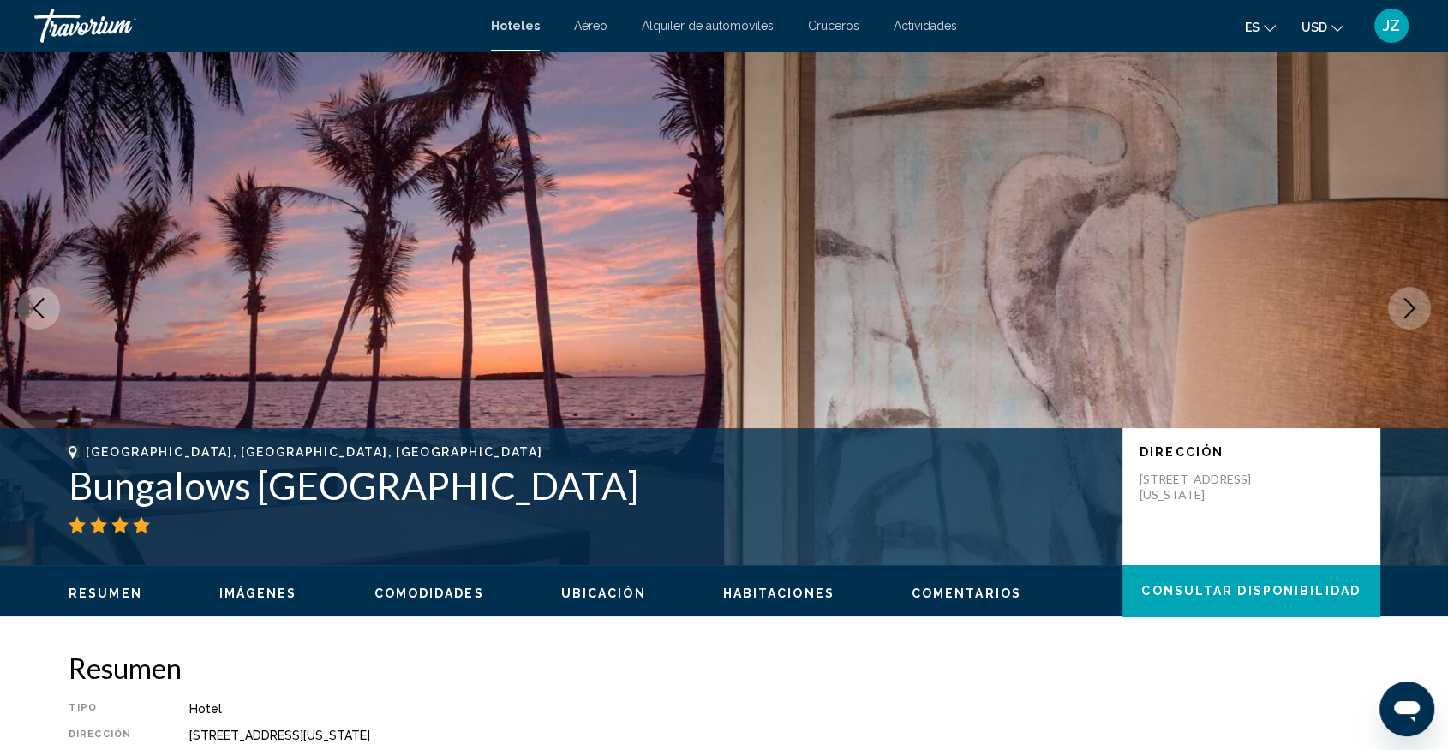
click at [1407, 309] on icon "Next image" at bounding box center [1409, 308] width 21 height 21
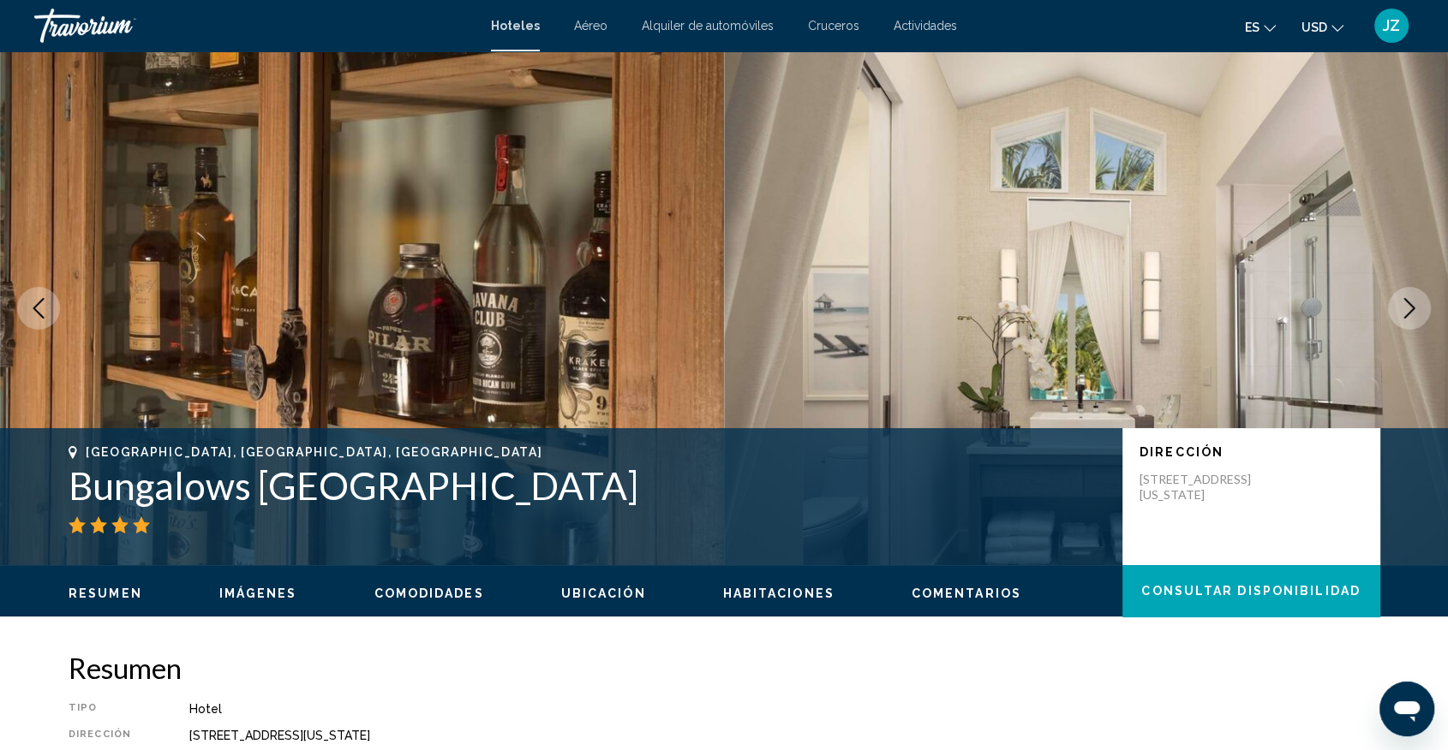
click at [1407, 309] on icon "Next image" at bounding box center [1409, 308] width 21 height 21
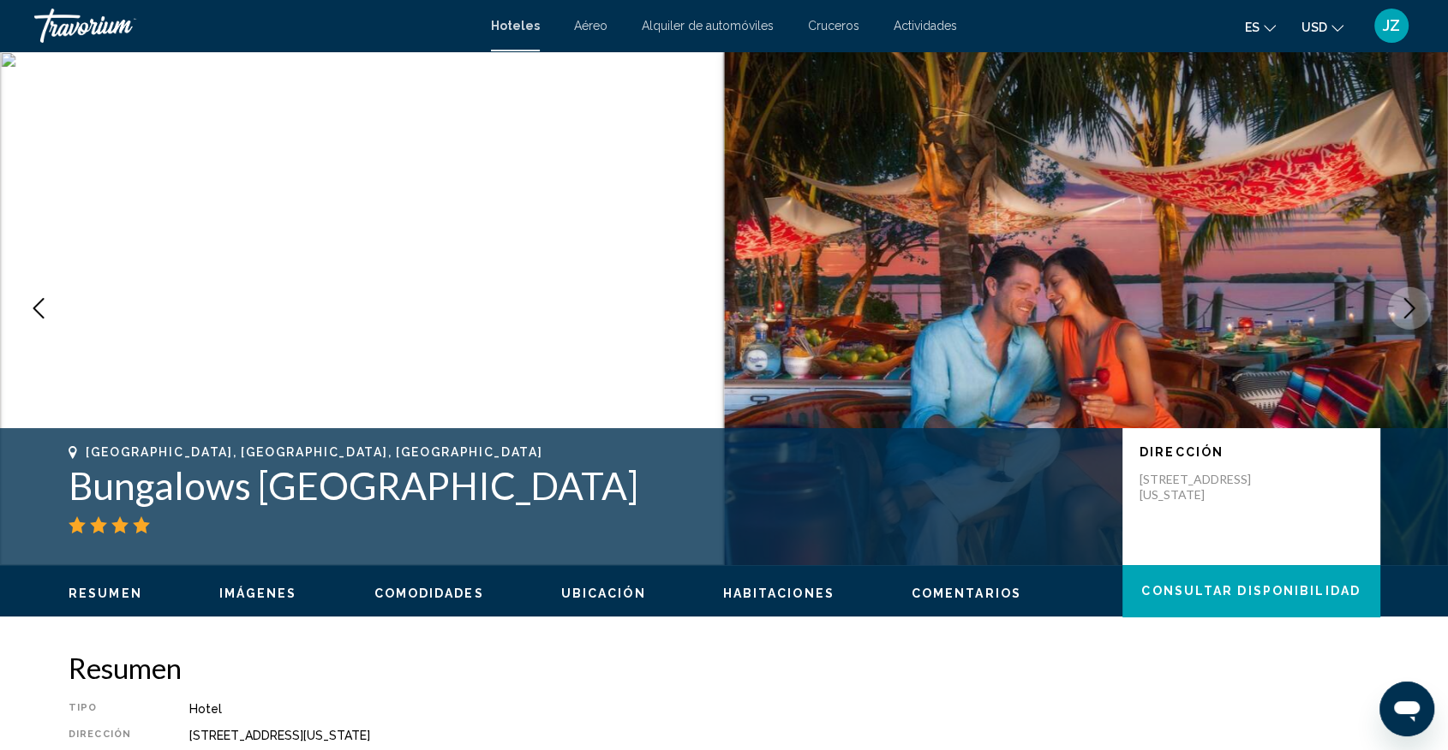
click at [1407, 309] on icon "Next image" at bounding box center [1409, 308] width 21 height 21
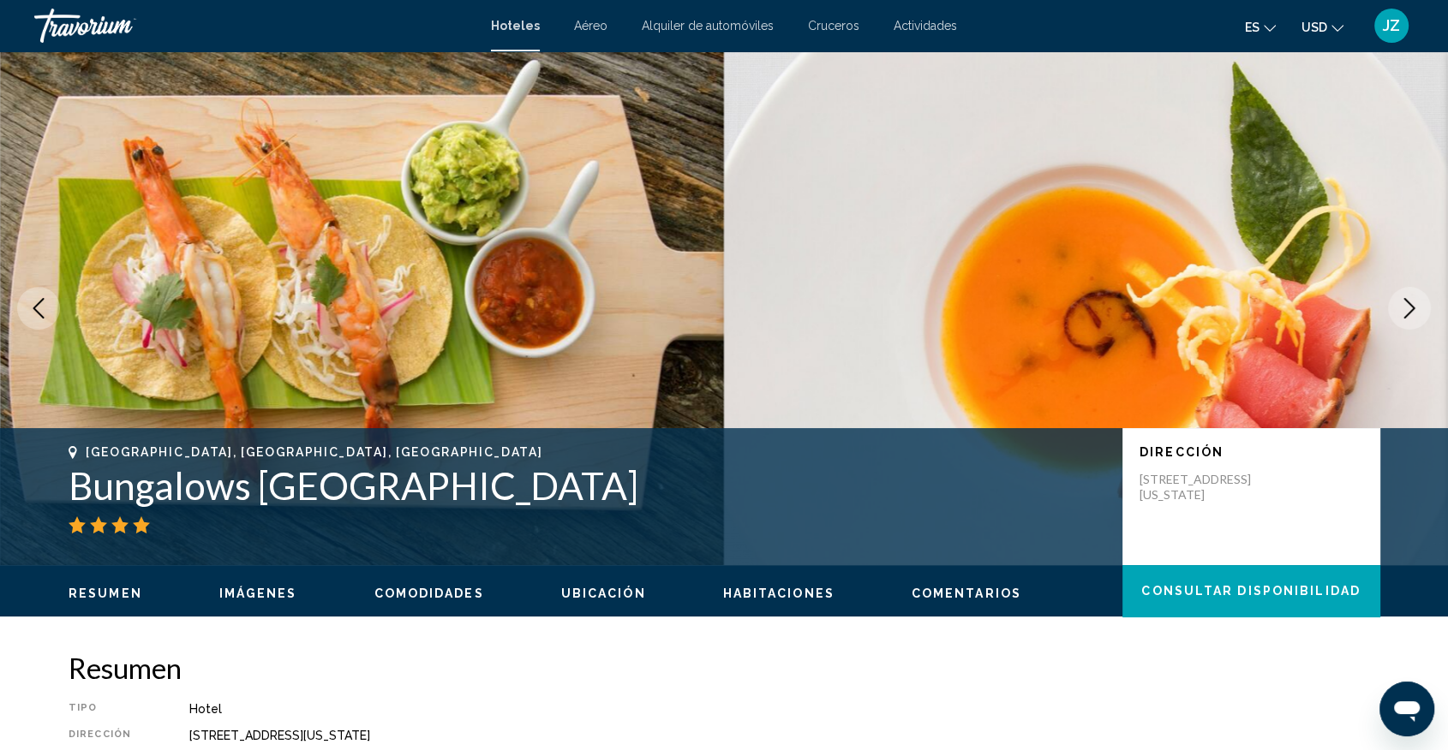
click at [1407, 309] on icon "Next image" at bounding box center [1409, 308] width 21 height 21
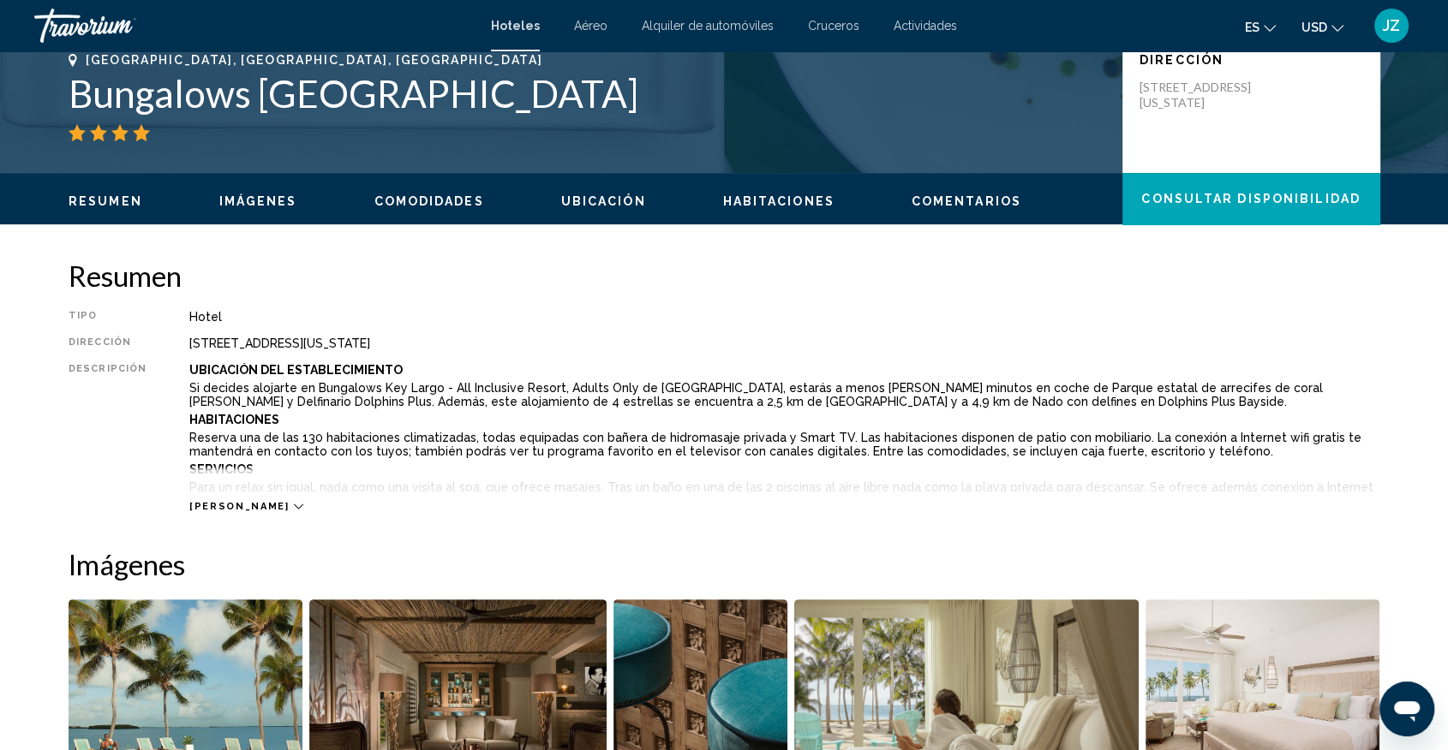
scroll to position [394, 0]
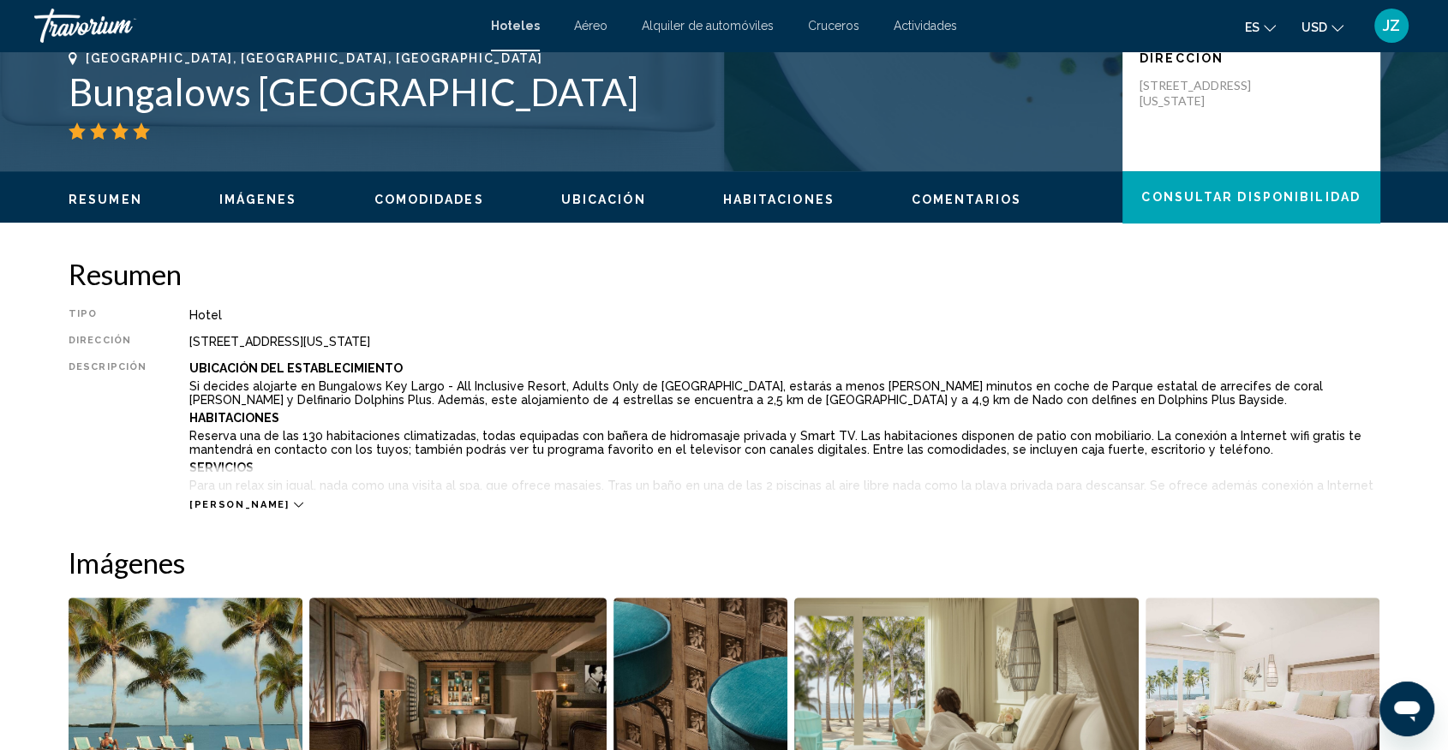
click at [220, 505] on span "[PERSON_NAME]" at bounding box center [238, 504] width 99 height 11
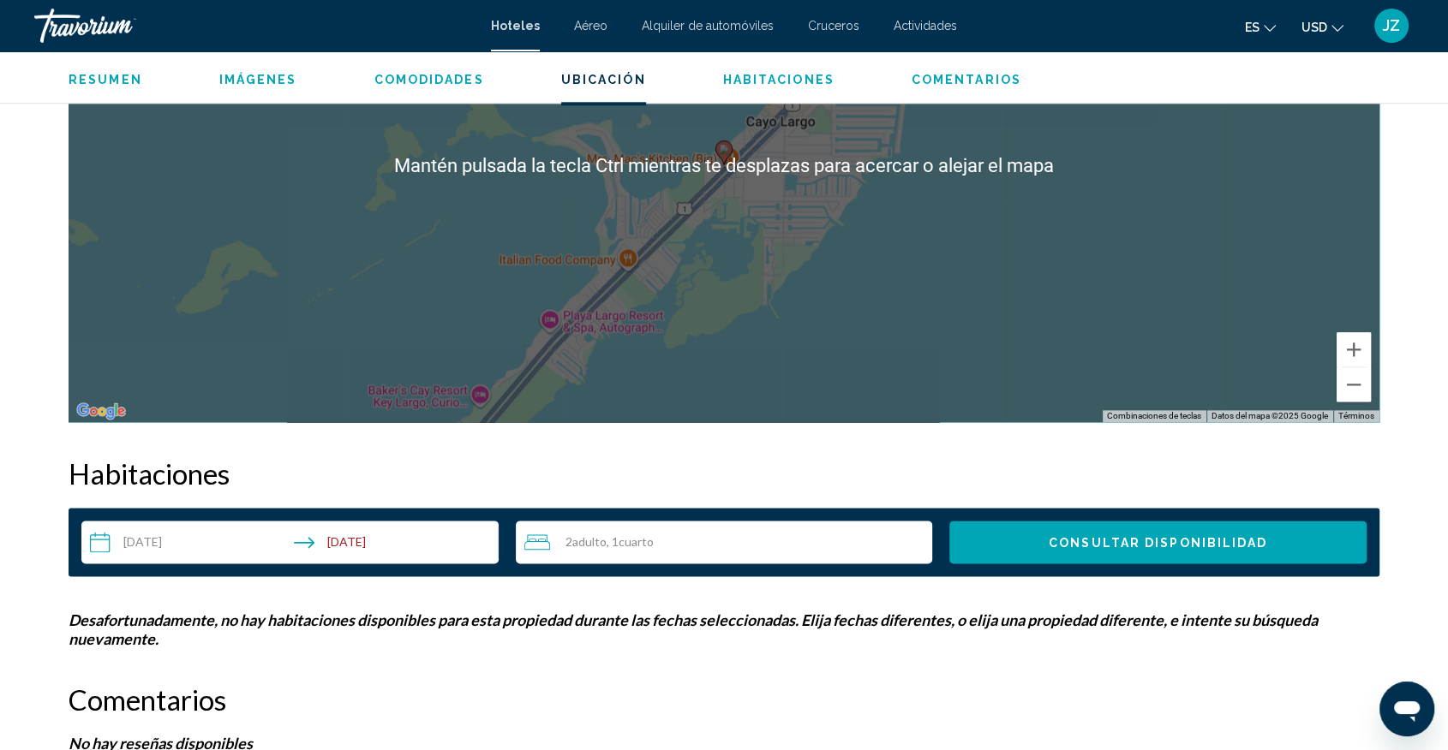
scroll to position [2195, 0]
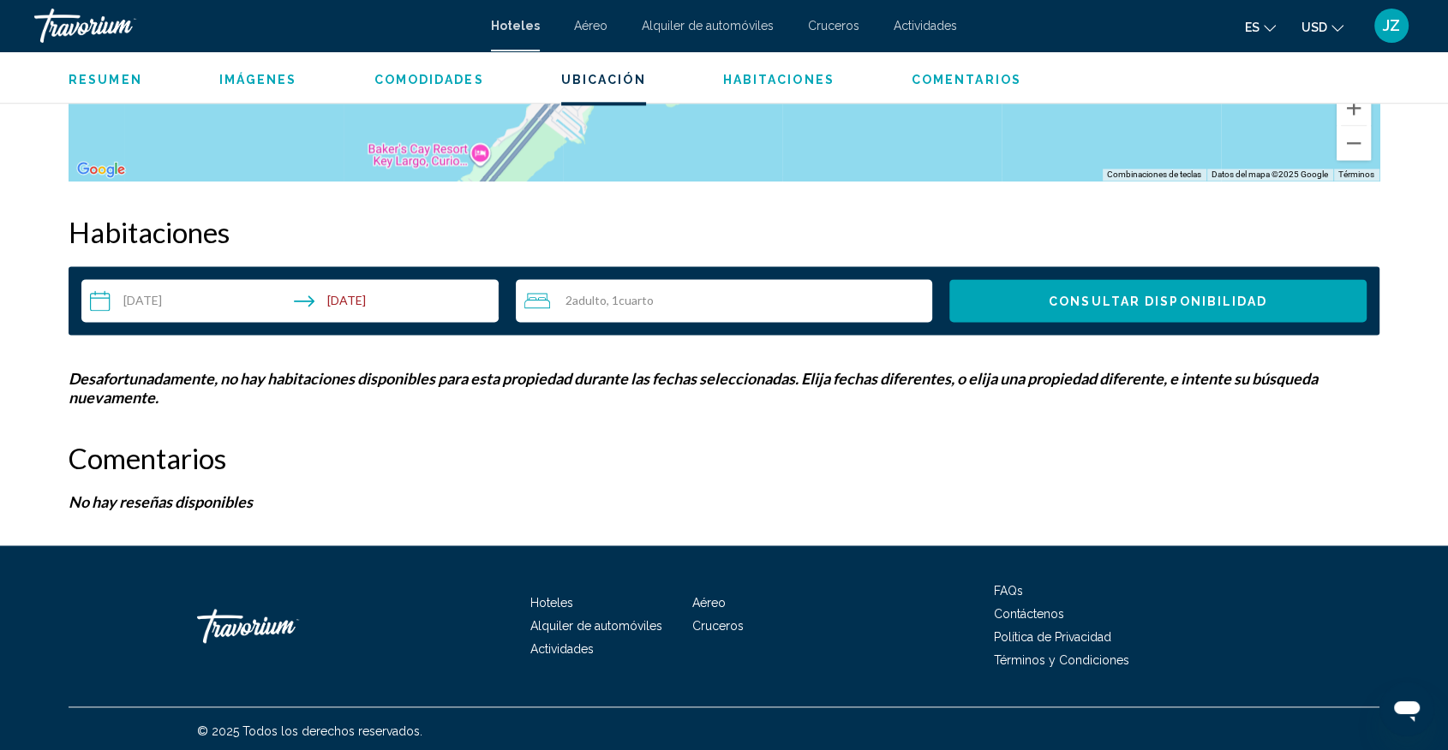
click at [158, 304] on input "**********" at bounding box center [293, 303] width 424 height 48
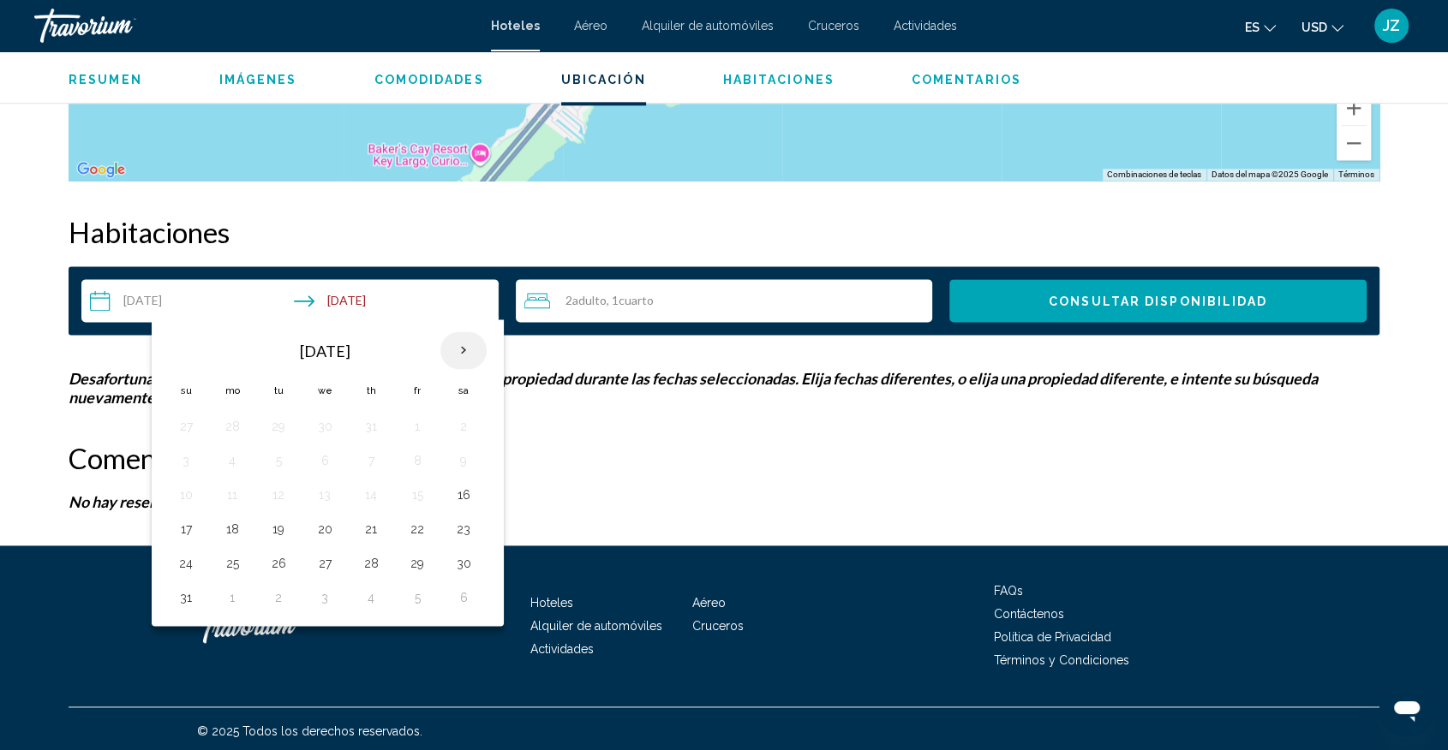
click at [461, 357] on th "Next month" at bounding box center [463, 351] width 46 height 38
click at [266, 466] on button "7" at bounding box center [278, 461] width 27 height 24
click at [411, 468] on button "10" at bounding box center [416, 461] width 27 height 24
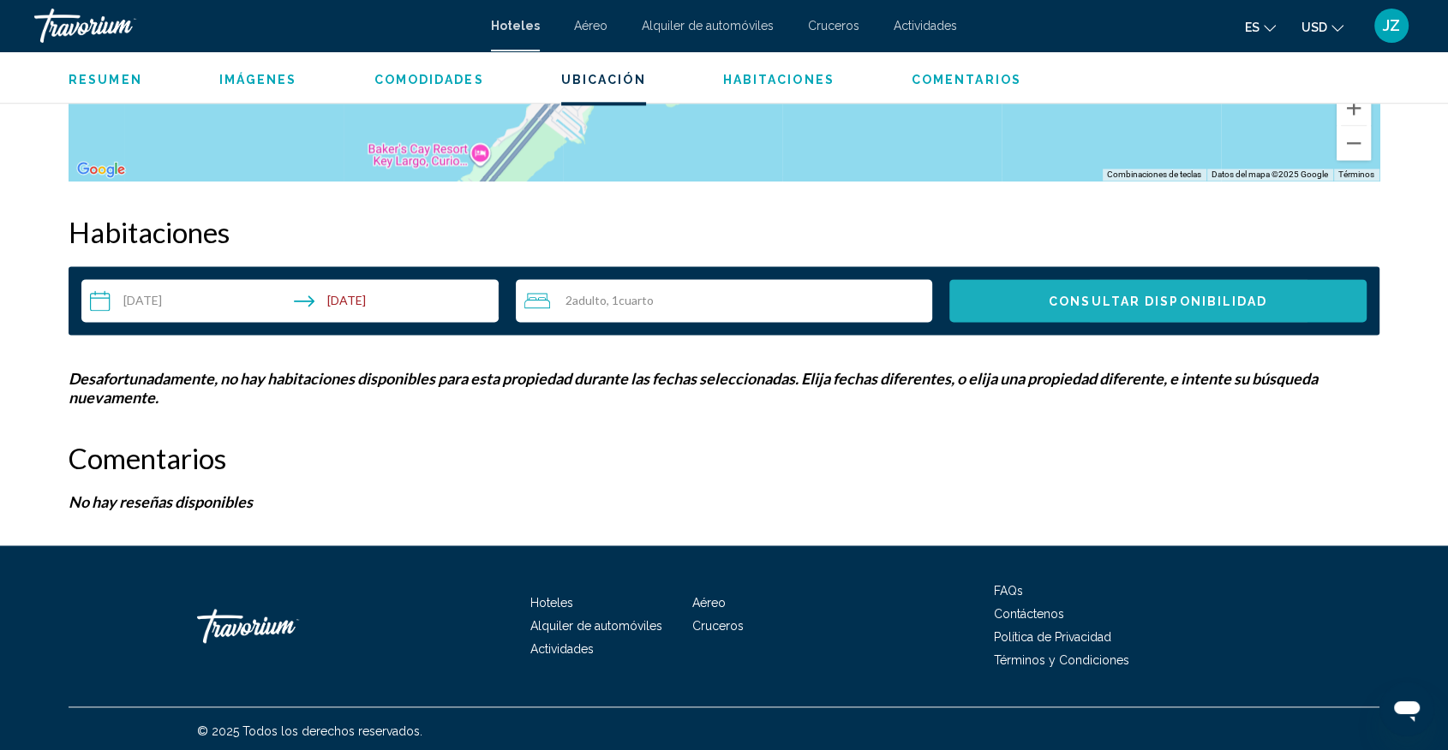
click at [1120, 290] on button "Consultar disponibilidad" at bounding box center [1157, 300] width 417 height 43
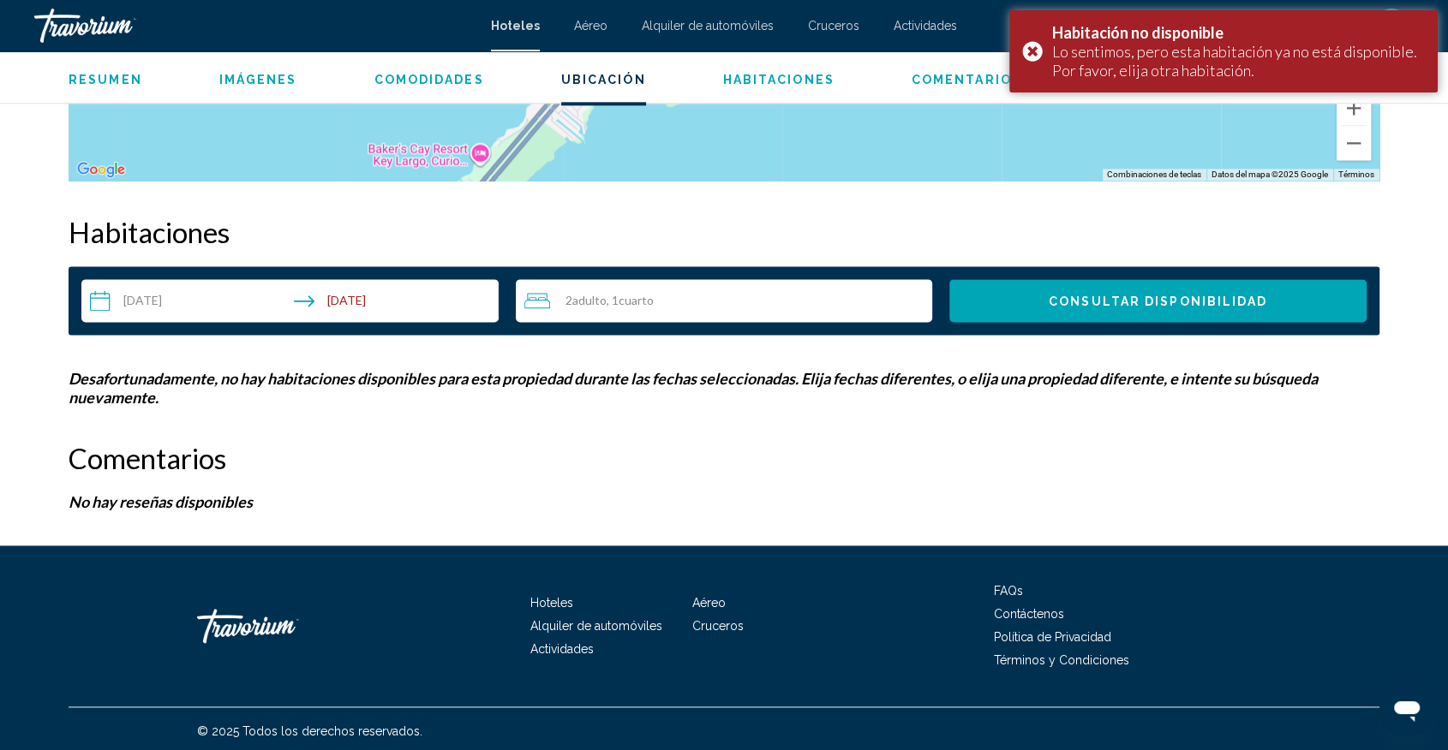
click at [1130, 314] on button "Consultar disponibilidad" at bounding box center [1157, 300] width 417 height 43
click at [193, 294] on input "**********" at bounding box center [293, 303] width 424 height 48
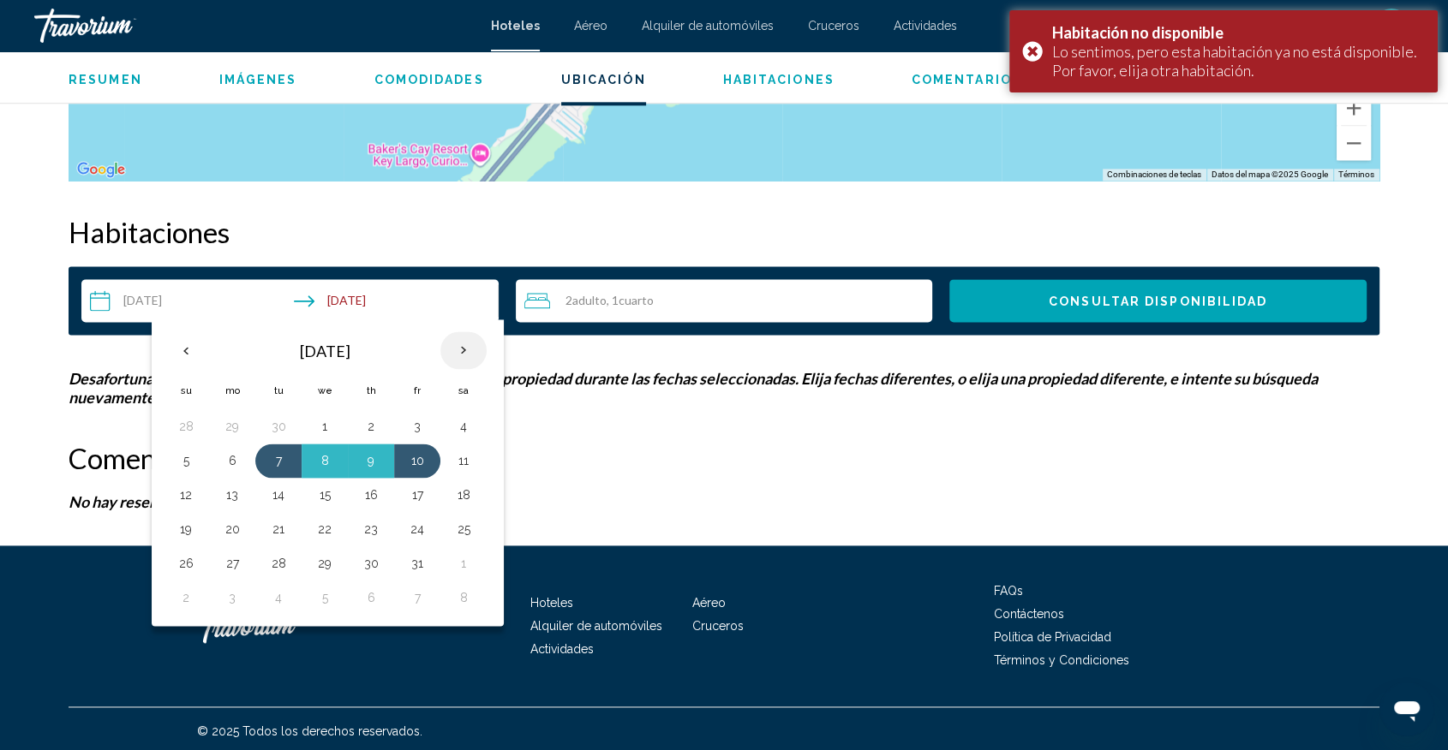
click at [466, 358] on th "Next month" at bounding box center [463, 351] width 46 height 38
click at [272, 536] on button "18" at bounding box center [278, 529] width 27 height 24
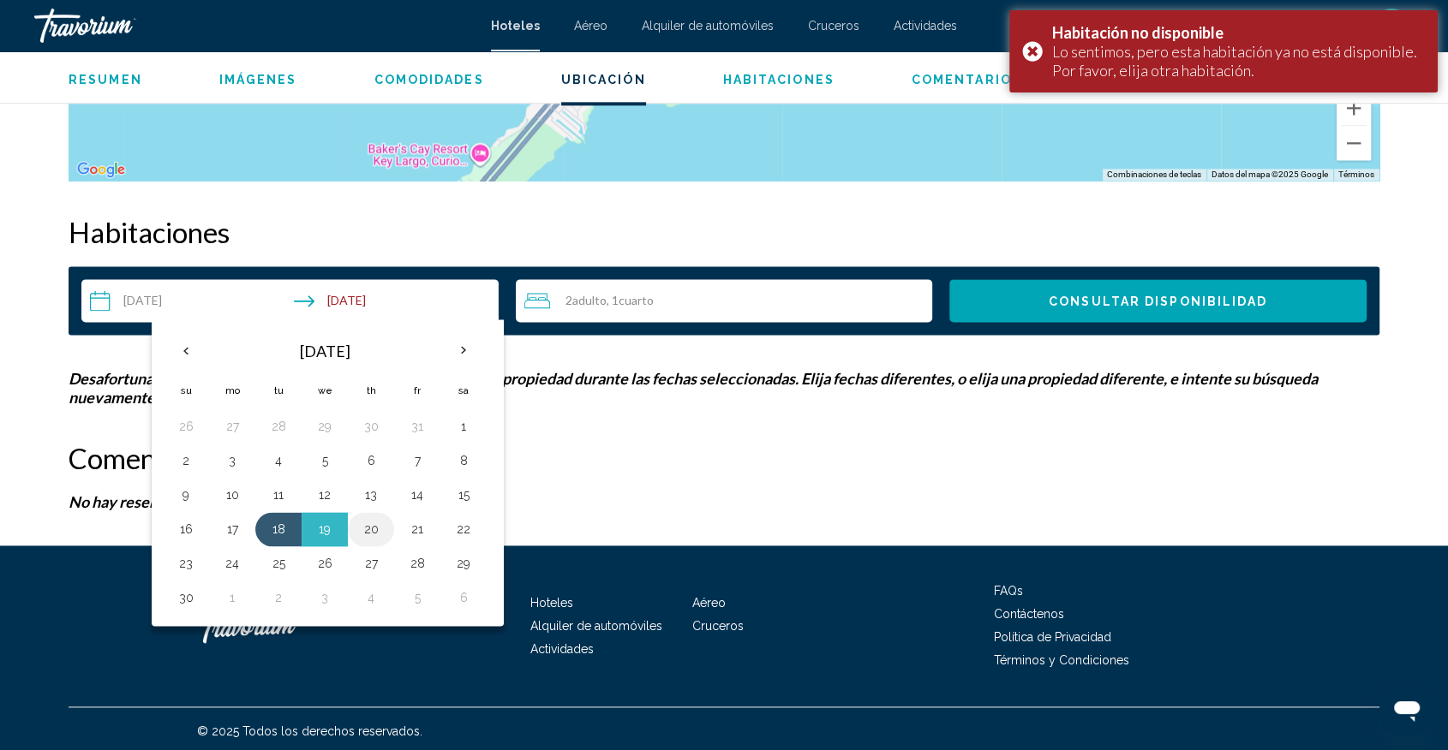
click at [357, 525] on button "20" at bounding box center [370, 529] width 27 height 24
type input "**********"
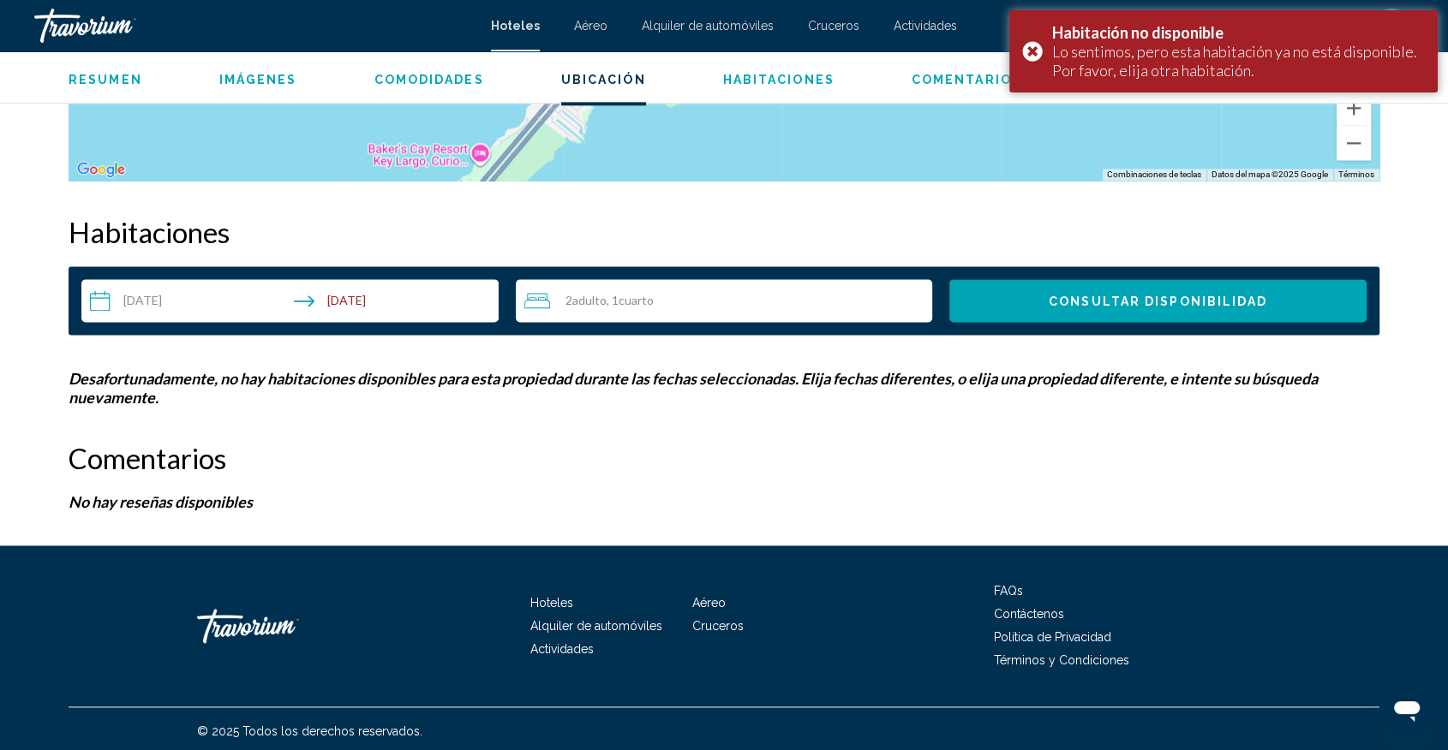
click at [1115, 302] on span "Consultar disponibilidad" at bounding box center [1158, 302] width 218 height 14
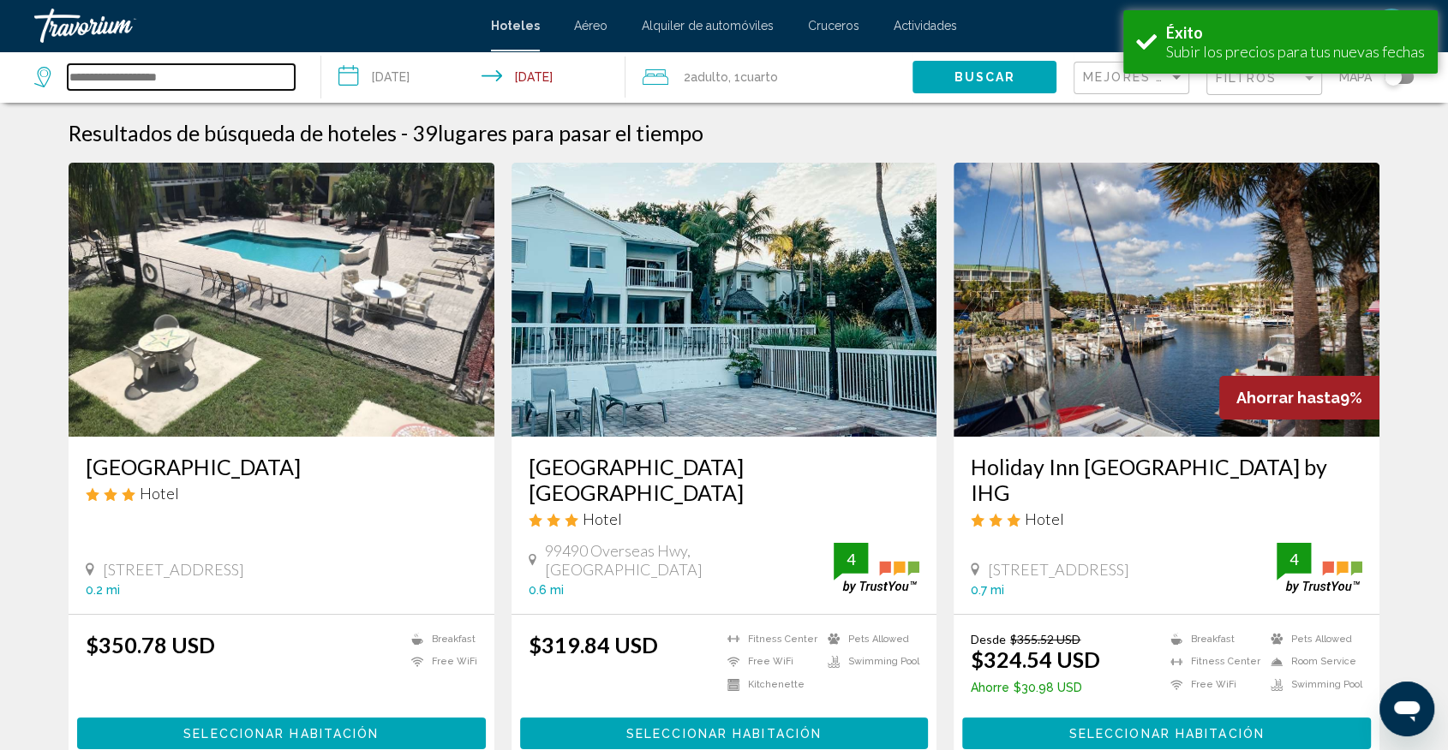
click at [223, 72] on input "Search widget" at bounding box center [181, 77] width 227 height 26
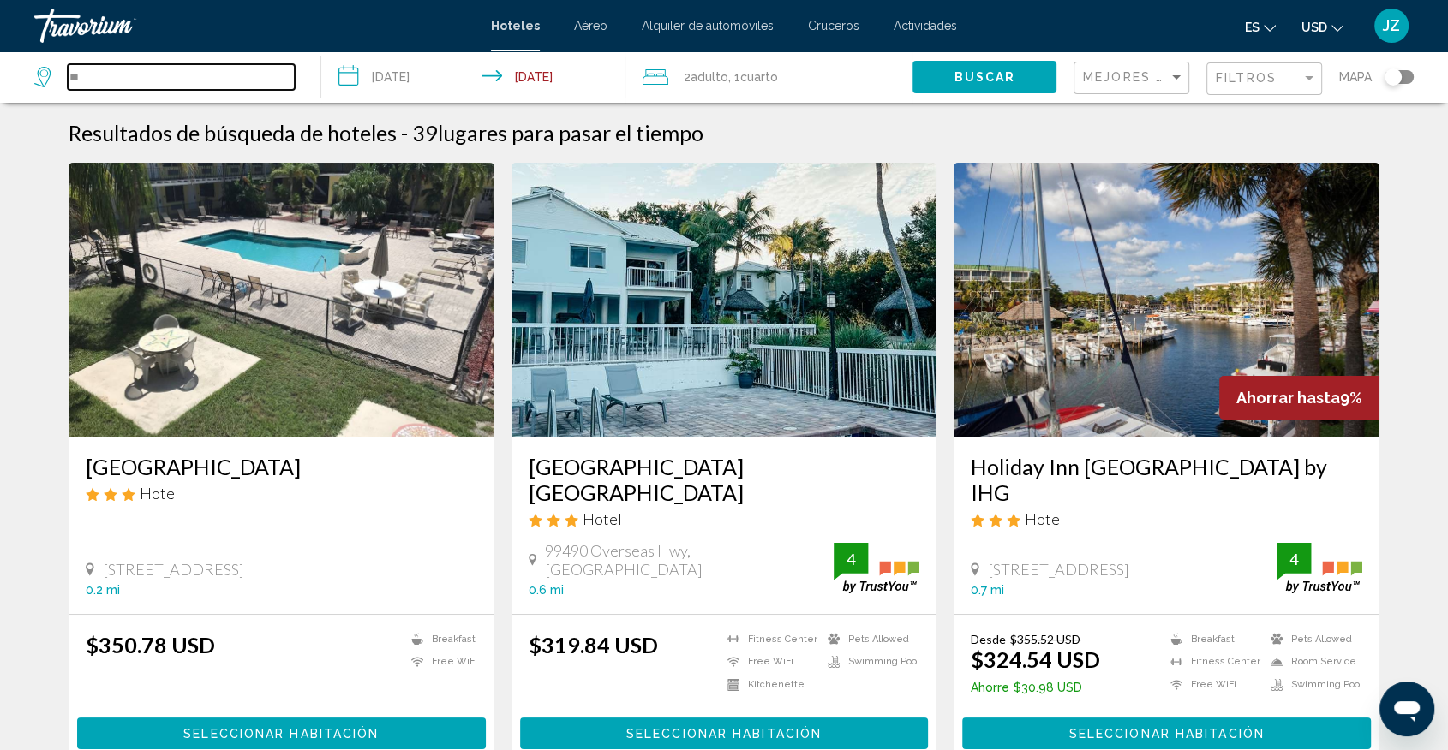
type input "*"
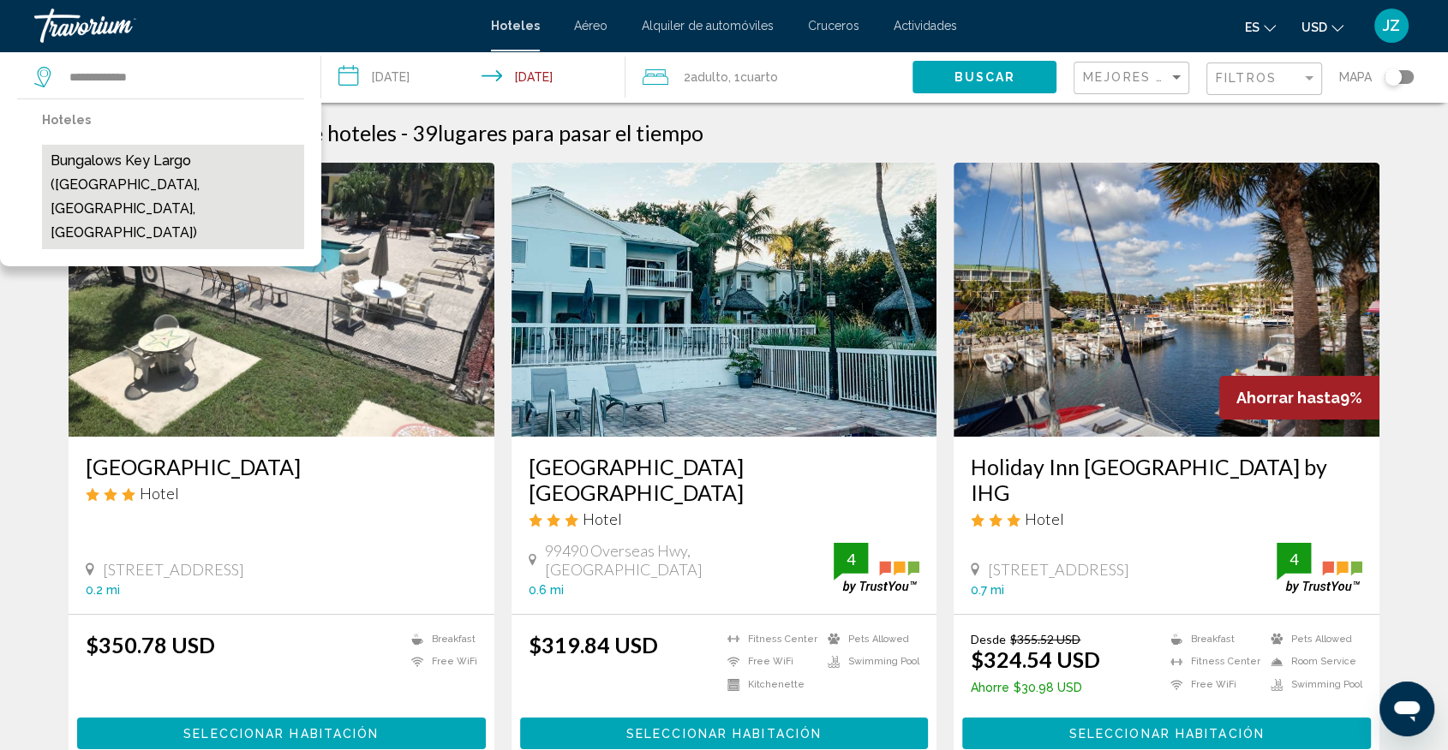
click at [134, 169] on button "Bungalows Key Largo ([GEOGRAPHIC_DATA], [GEOGRAPHIC_DATA], [GEOGRAPHIC_DATA])" at bounding box center [173, 197] width 262 height 105
type input "**********"
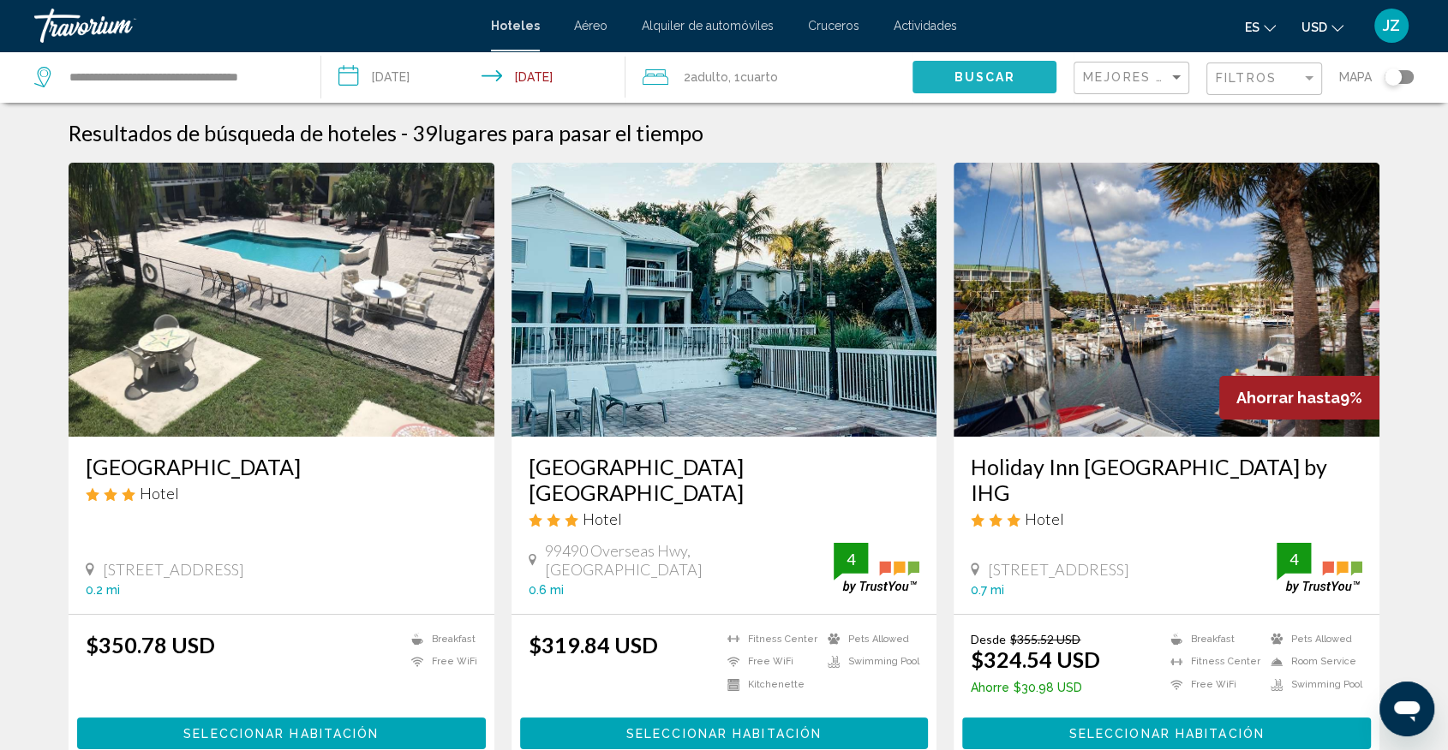
click at [1016, 75] on button "Buscar" at bounding box center [984, 77] width 144 height 32
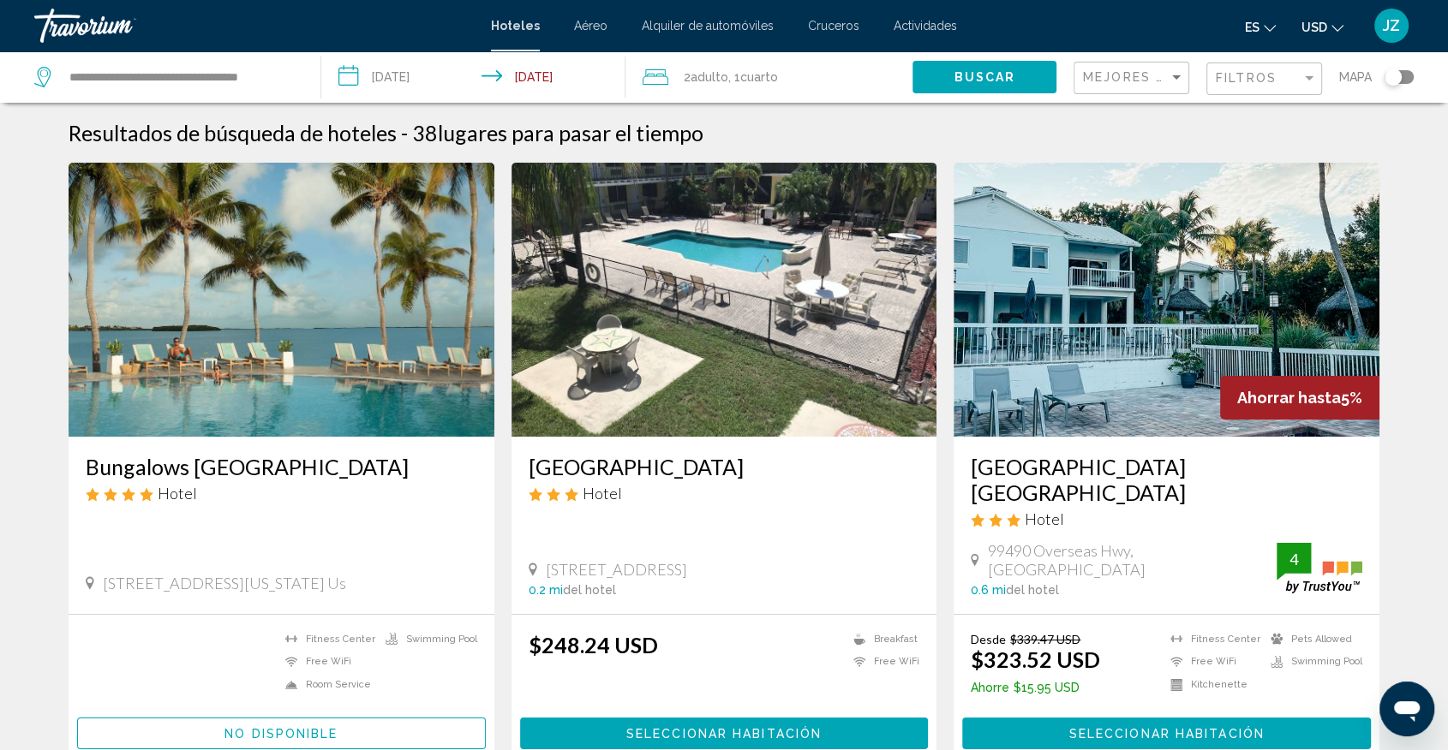
click at [386, 84] on input "**********" at bounding box center [476, 79] width 311 height 57
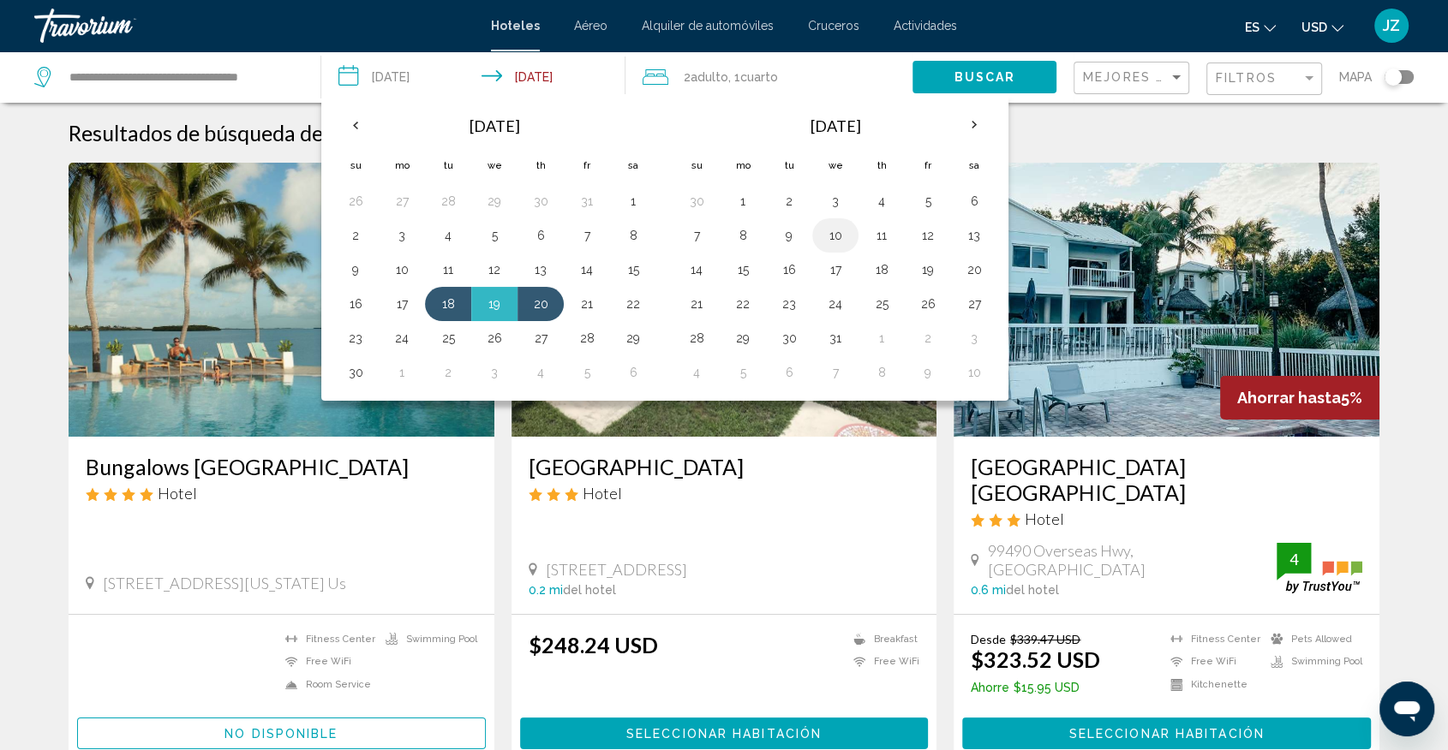
click at [829, 236] on button "10" at bounding box center [835, 236] width 27 height 24
click at [923, 241] on button "12" at bounding box center [927, 236] width 27 height 24
type input "**********"
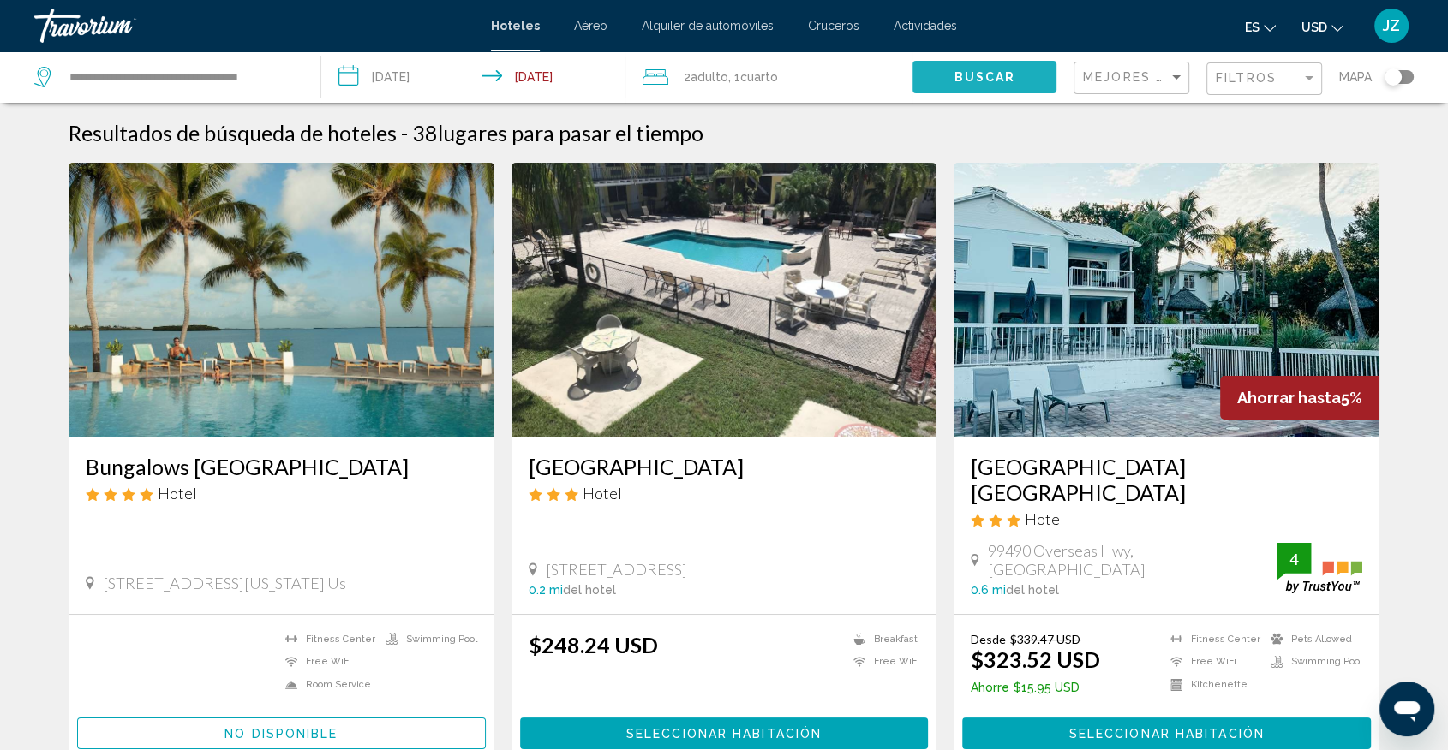
click at [991, 83] on span "Buscar" at bounding box center [984, 78] width 62 height 14
